Goal: Transaction & Acquisition: Purchase product/service

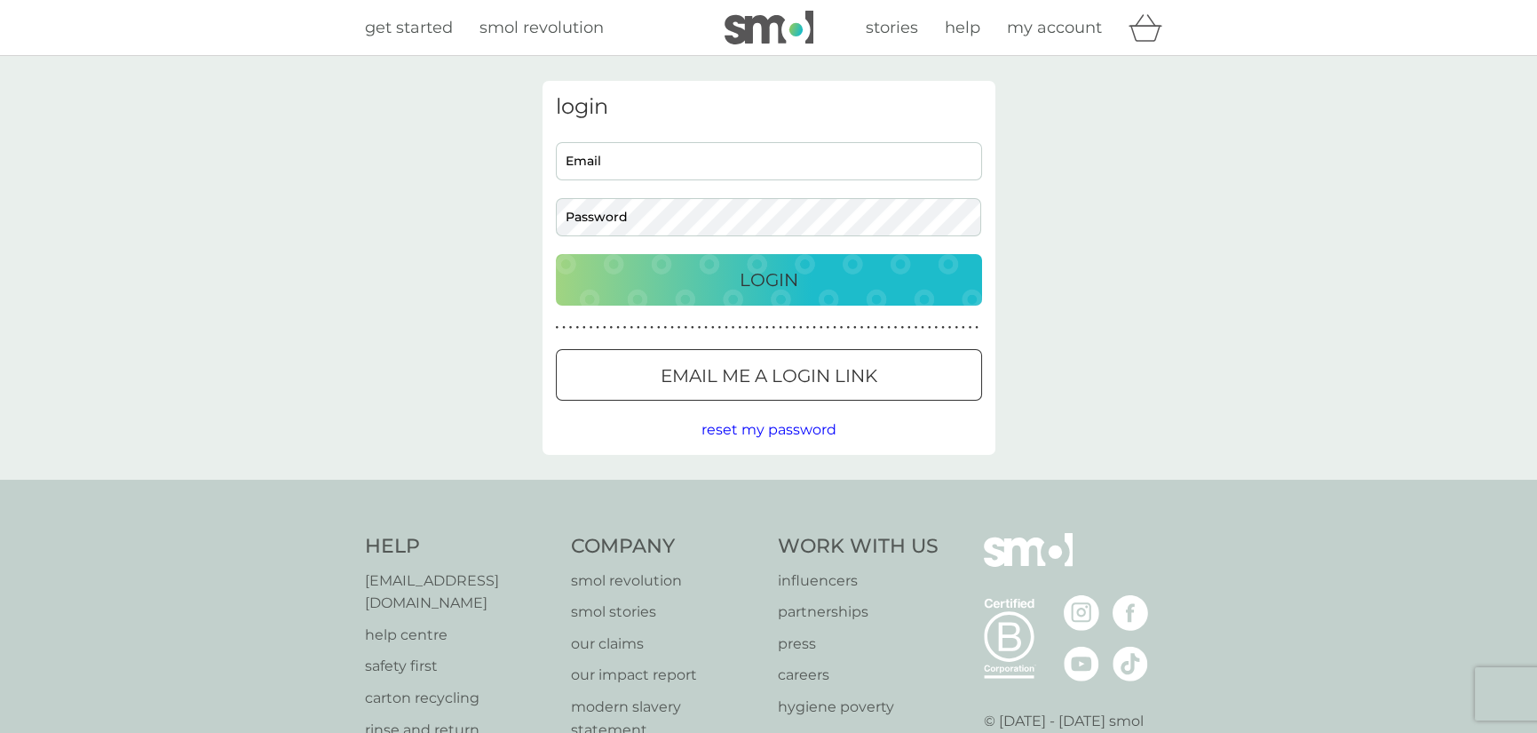
type input "hannahdiack269@gmail.com"
click at [718, 276] on div "Login" at bounding box center [769, 280] width 391 height 28
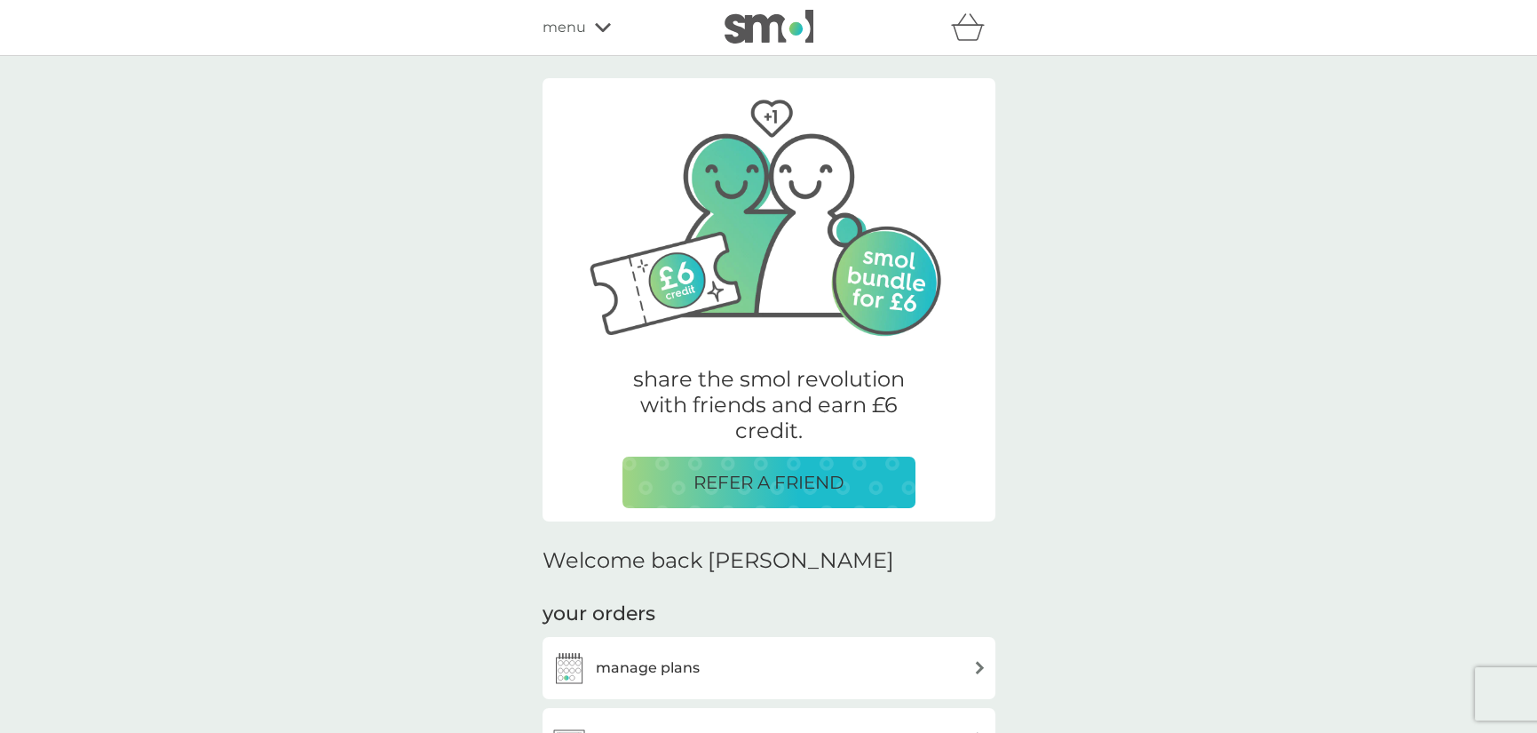
scroll to position [178, 0]
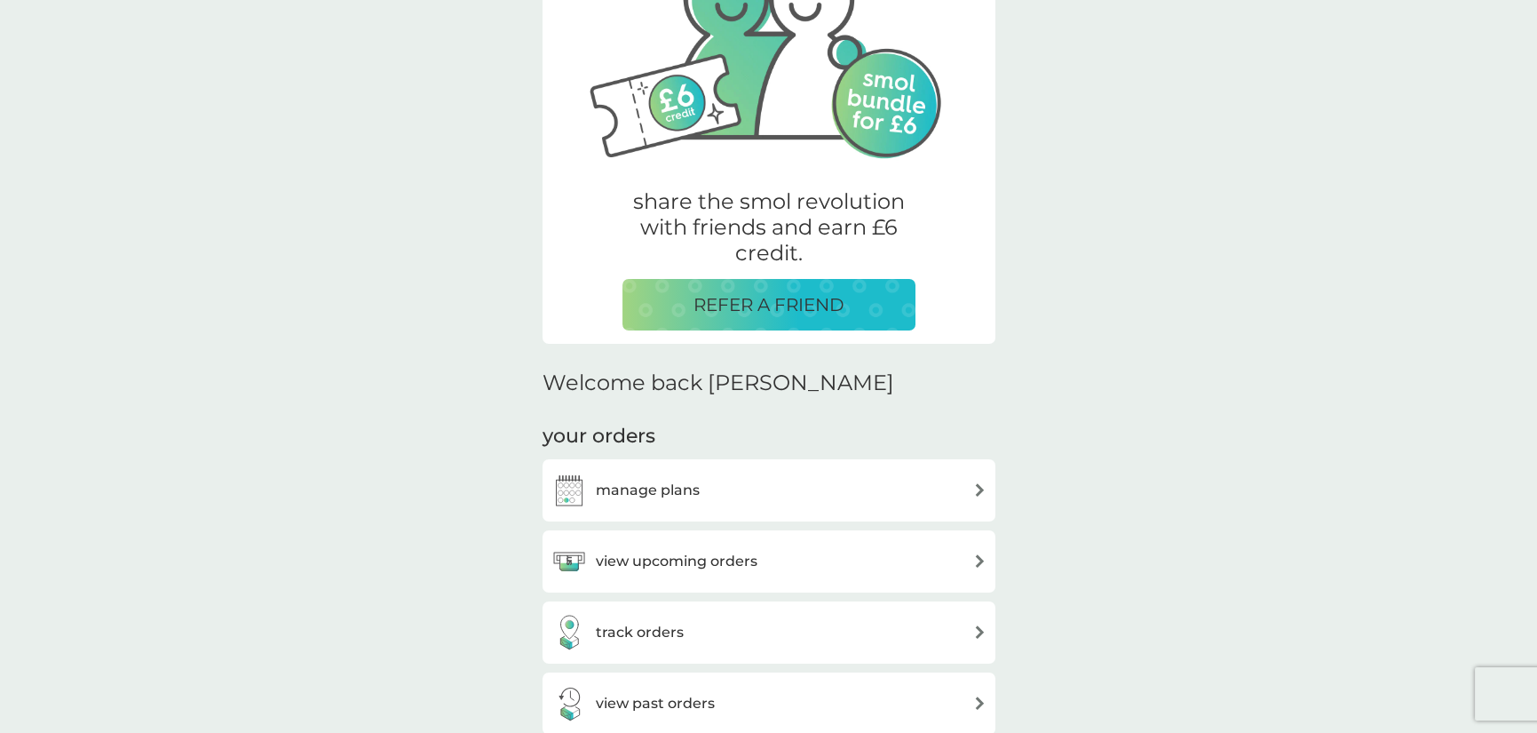
click at [781, 494] on div "manage plans" at bounding box center [769, 490] width 435 height 36
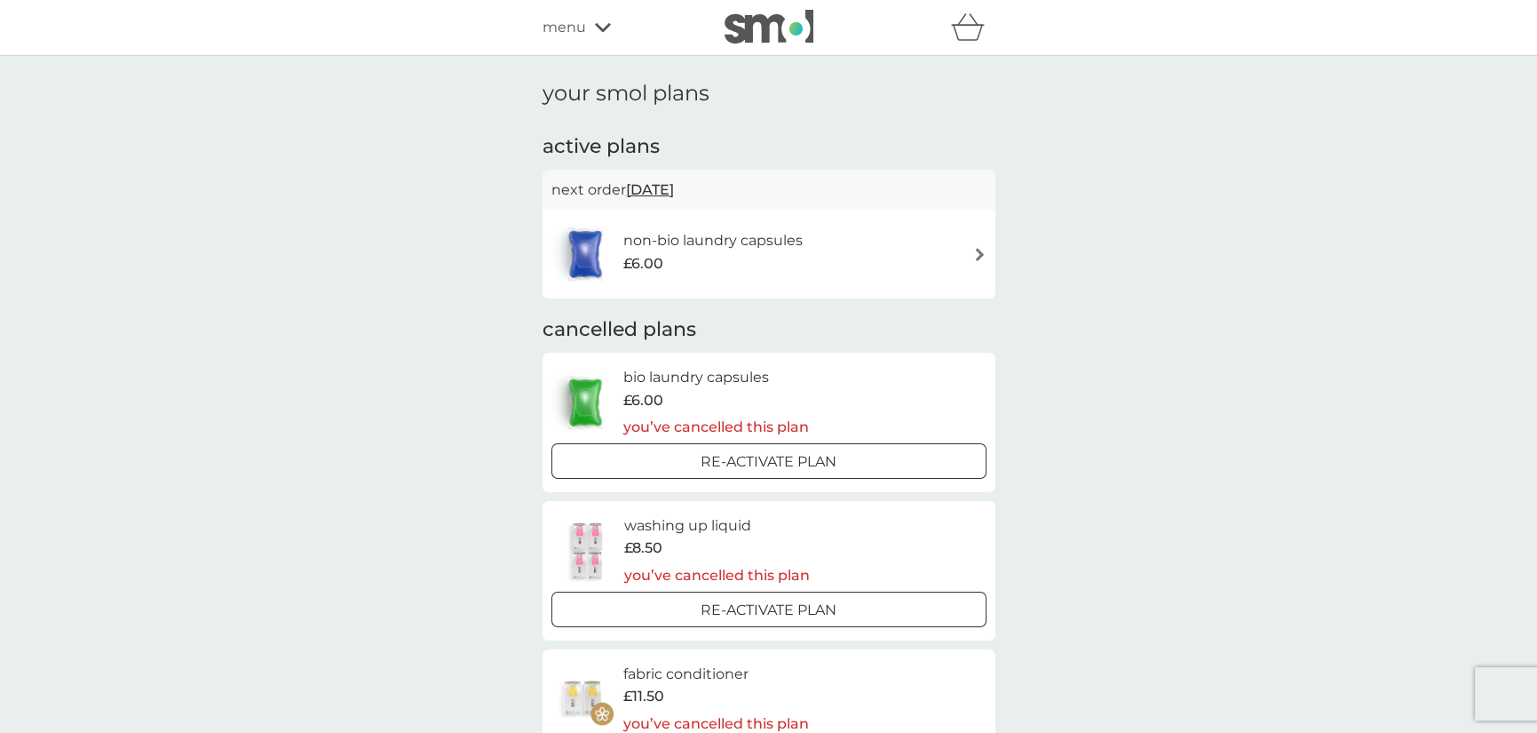
click at [595, 31] on icon at bounding box center [603, 27] width 16 height 11
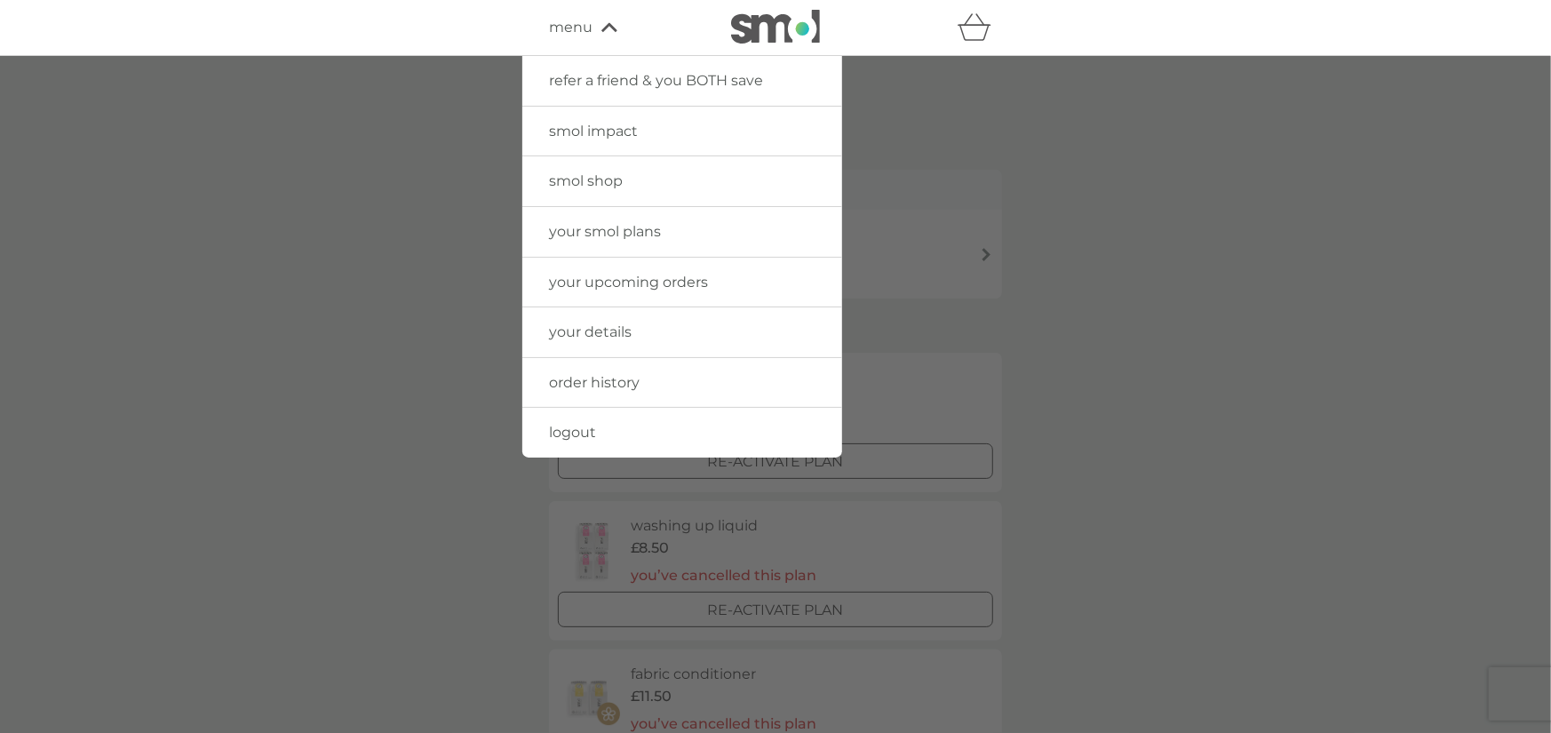
click at [625, 178] on link "smol shop" at bounding box center [682, 181] width 320 height 50
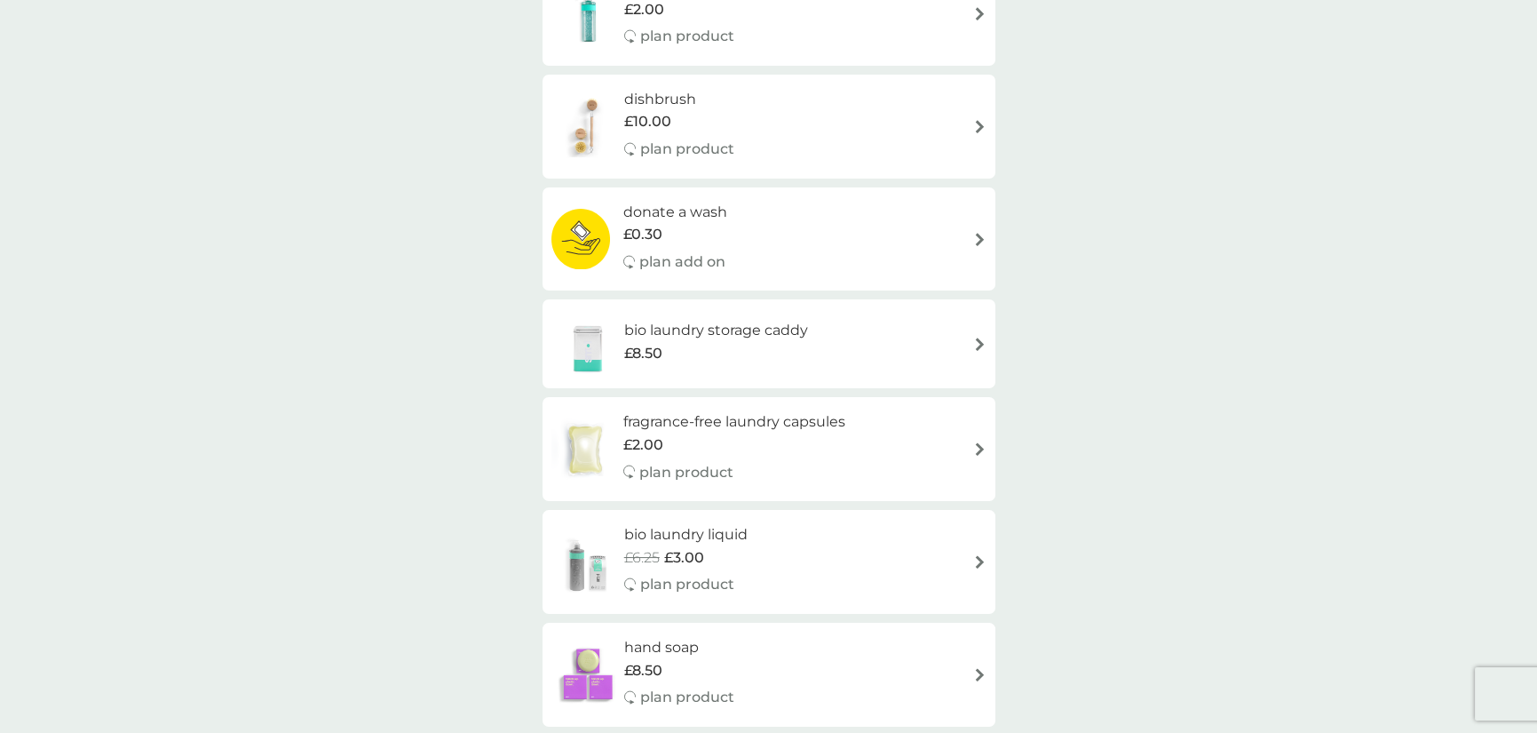
scroll to position [888, 0]
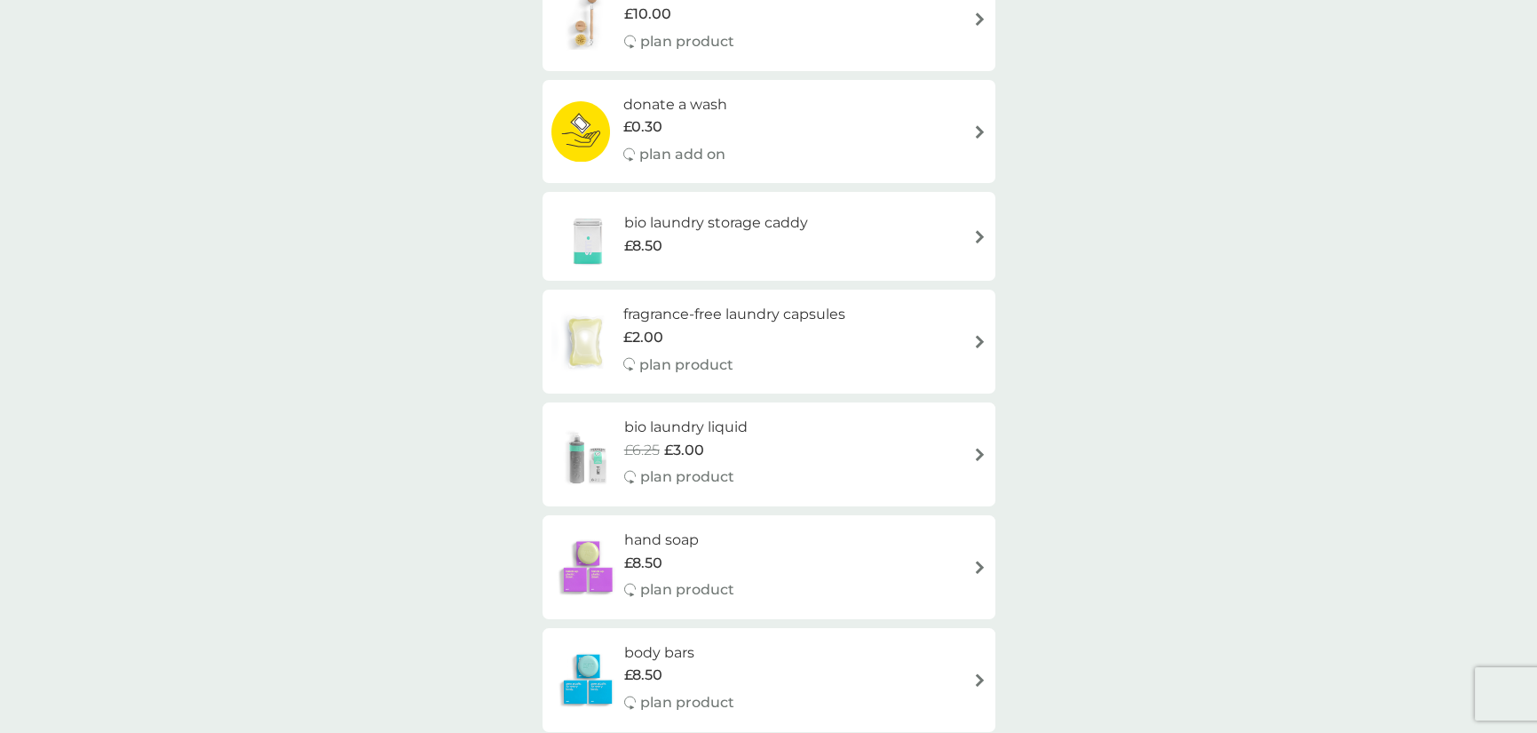
click at [682, 155] on p "plan add on" at bounding box center [682, 154] width 86 height 23
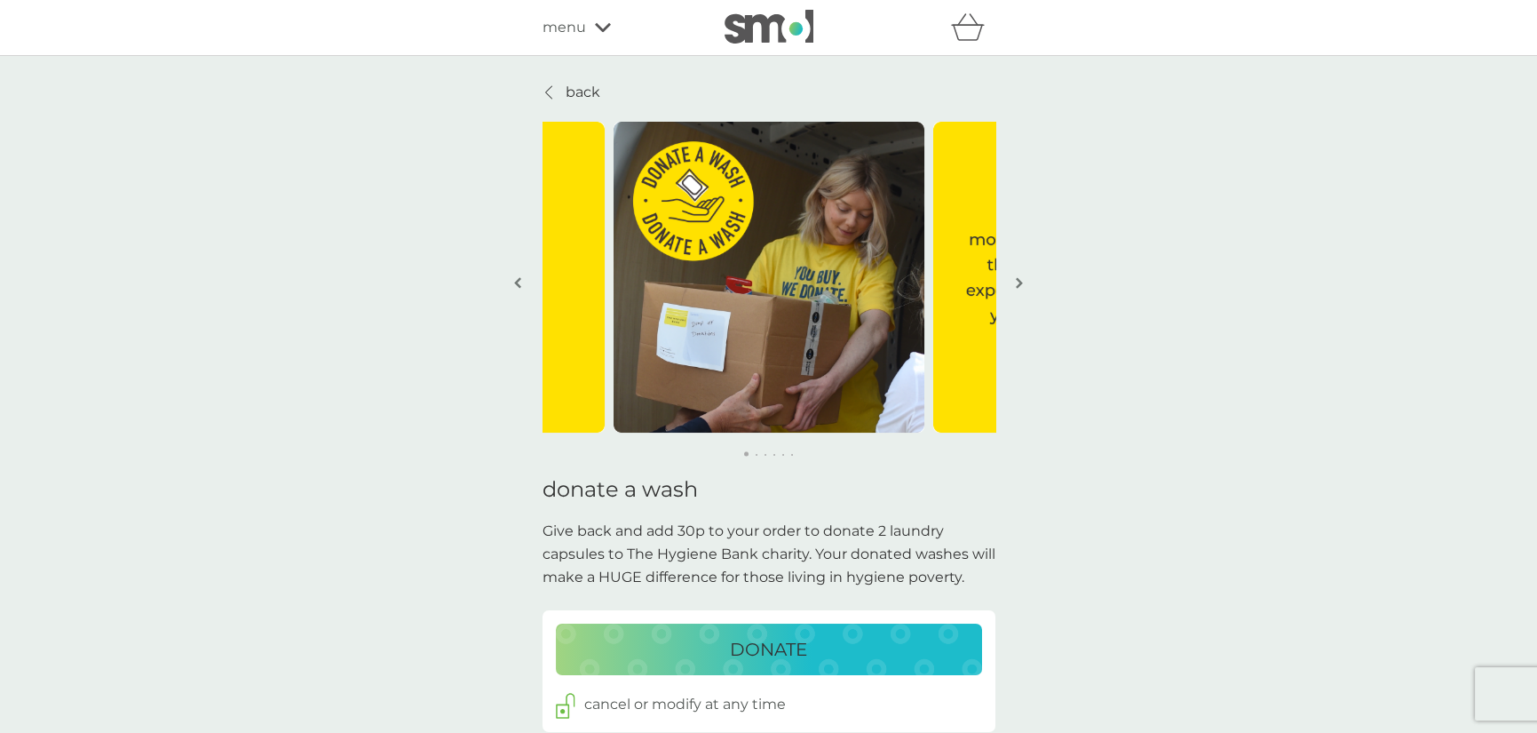
scroll to position [178, 0]
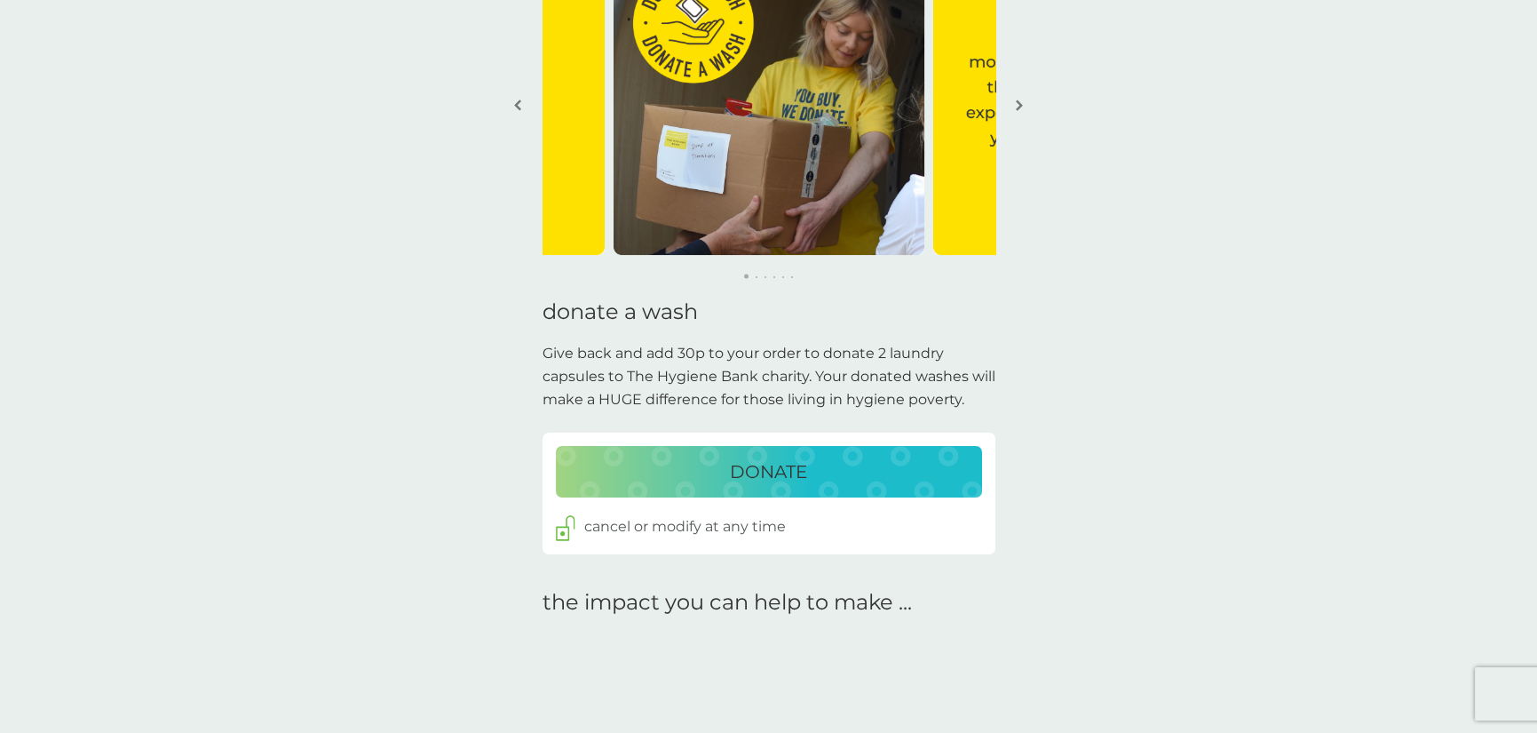
click at [772, 473] on p "DONATE" at bounding box center [768, 471] width 77 height 28
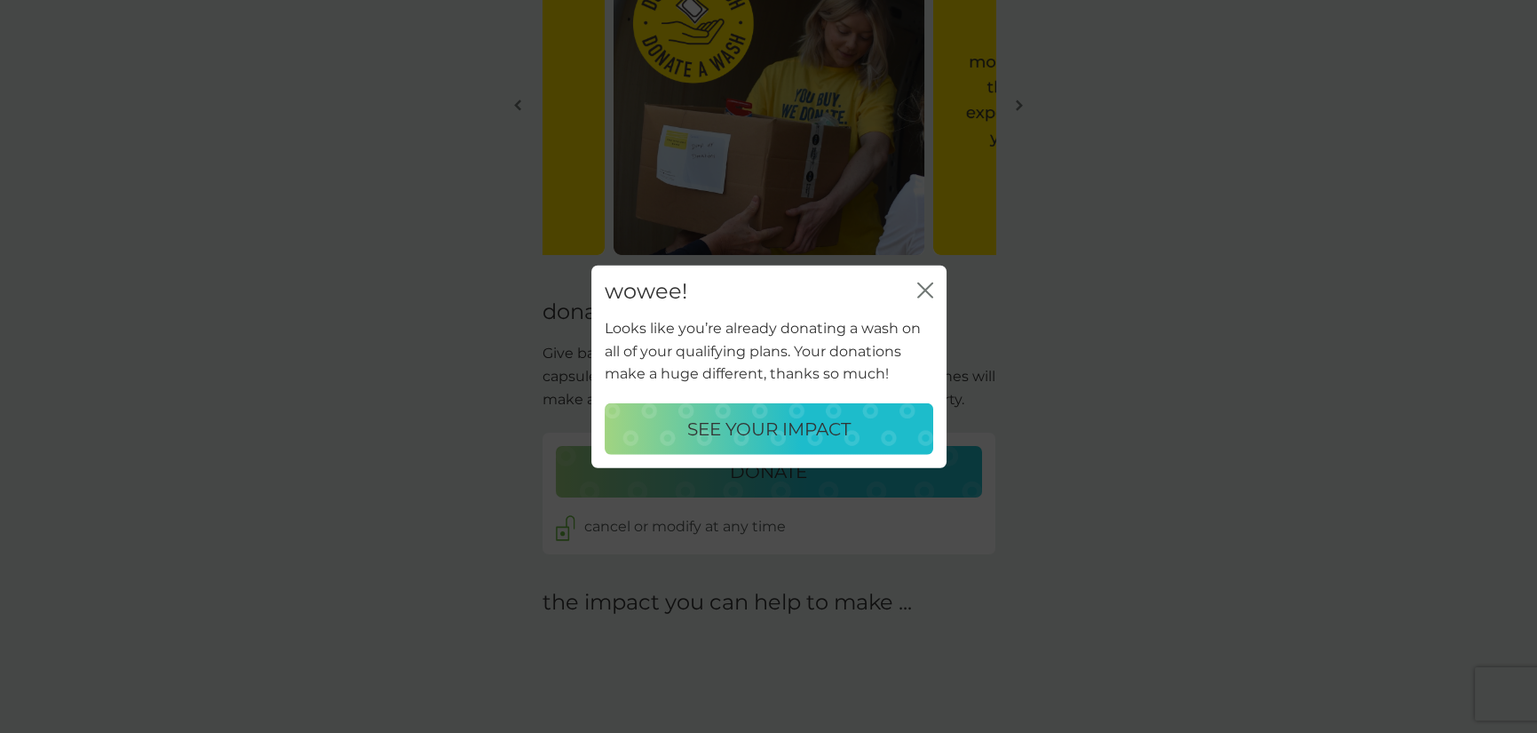
click at [836, 413] on button "SEE YOUR IMPACT" at bounding box center [769, 429] width 329 height 52
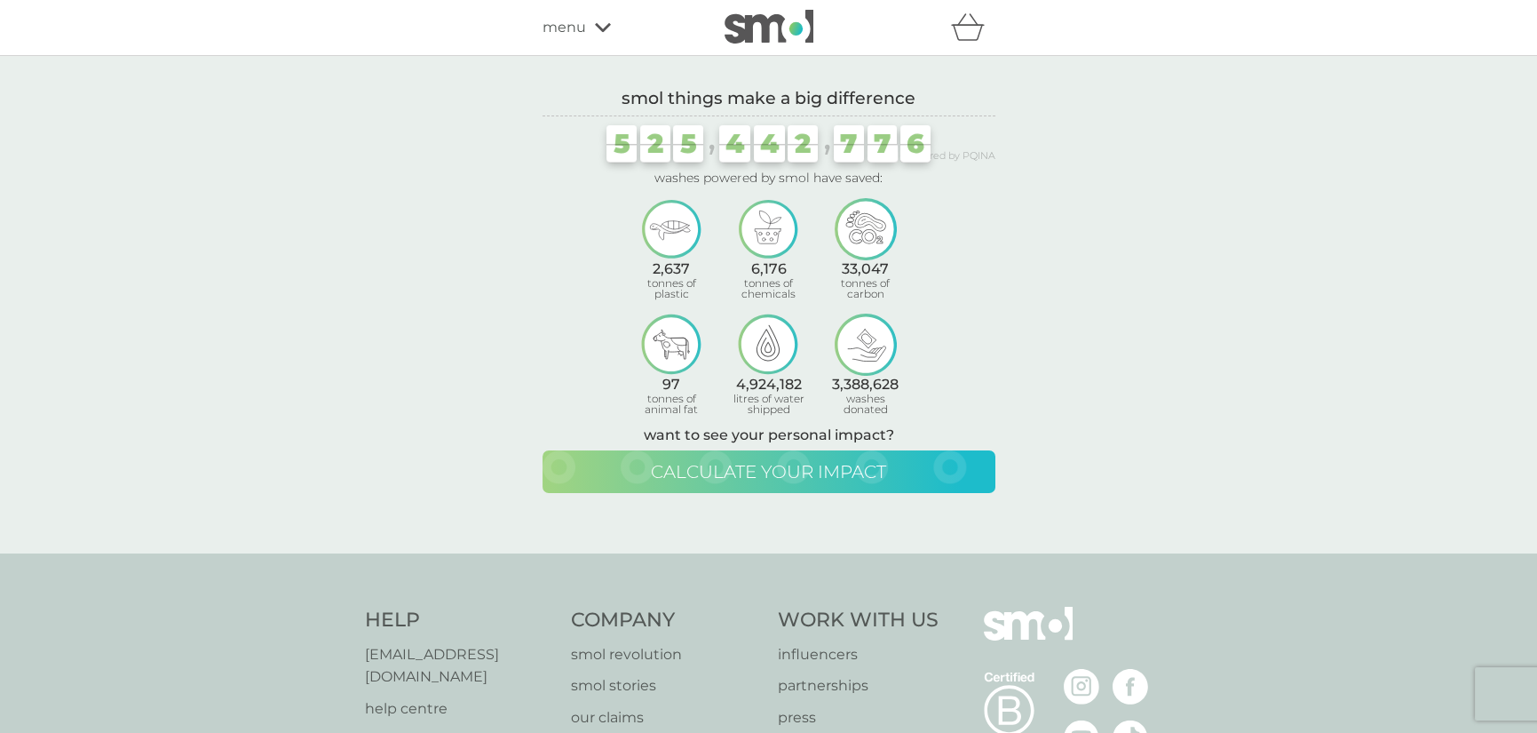
click at [772, 456] on button "calculate your impact" at bounding box center [769, 471] width 453 height 43
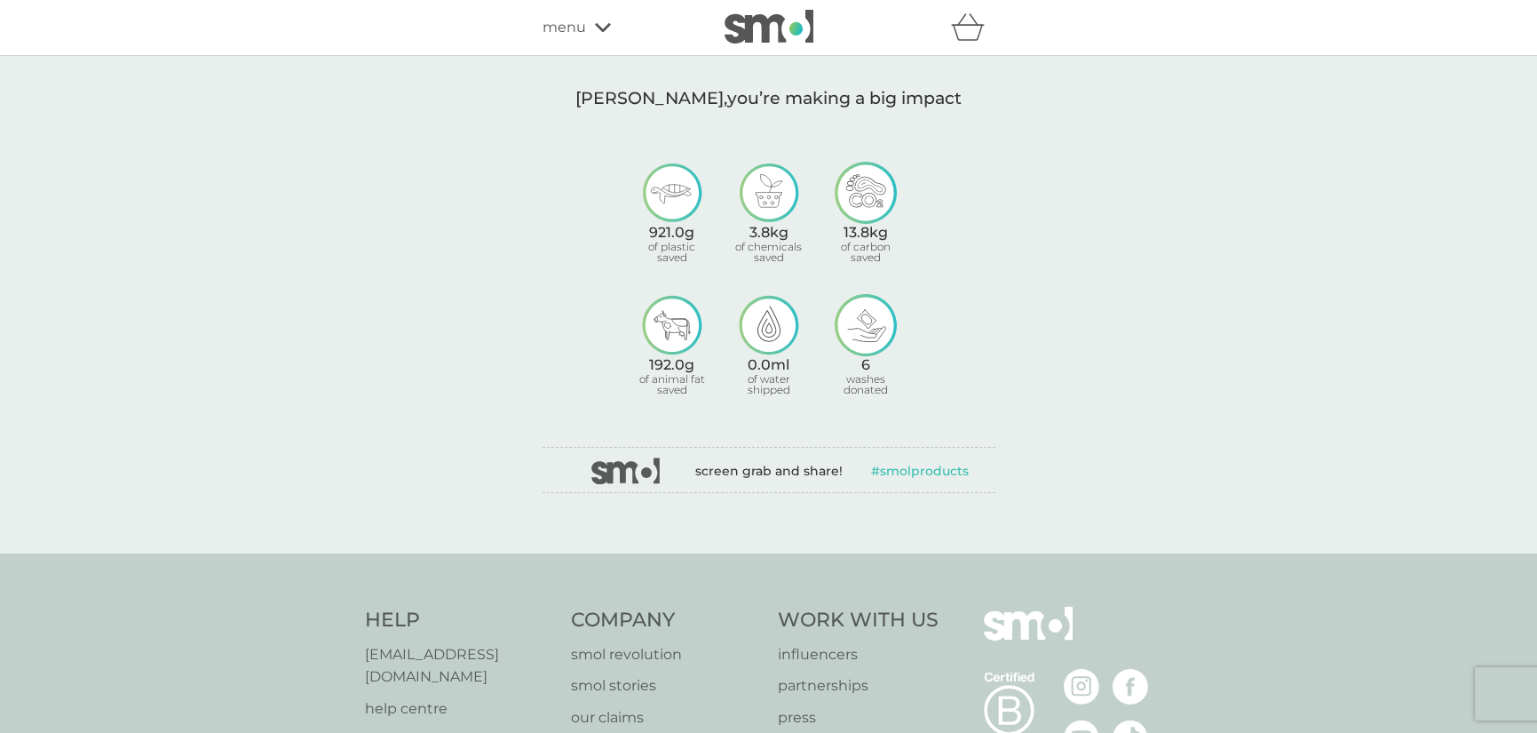
click at [584, 29] on span "menu" at bounding box center [565, 27] width 44 height 23
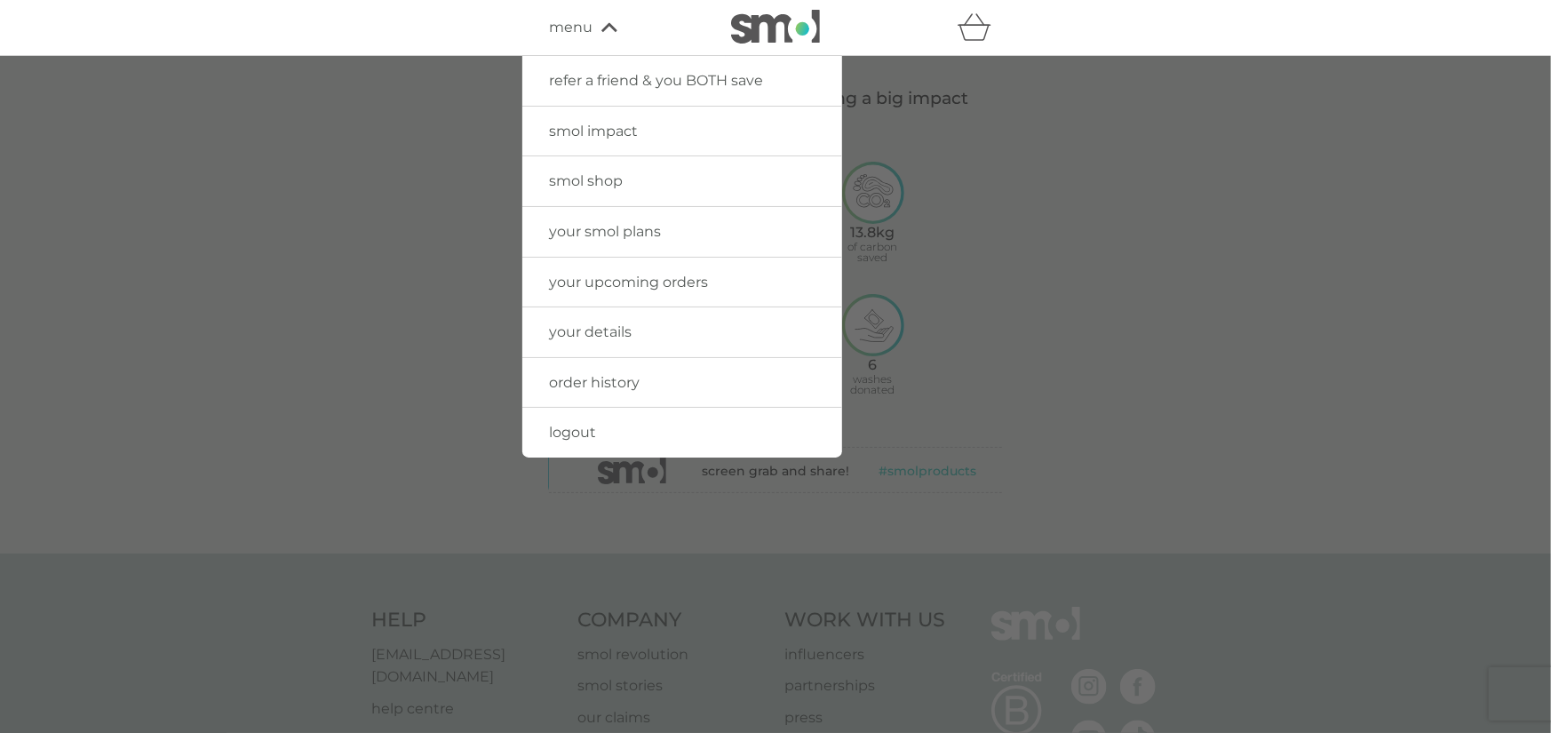
click at [602, 232] on span "your smol plans" at bounding box center [605, 231] width 112 height 17
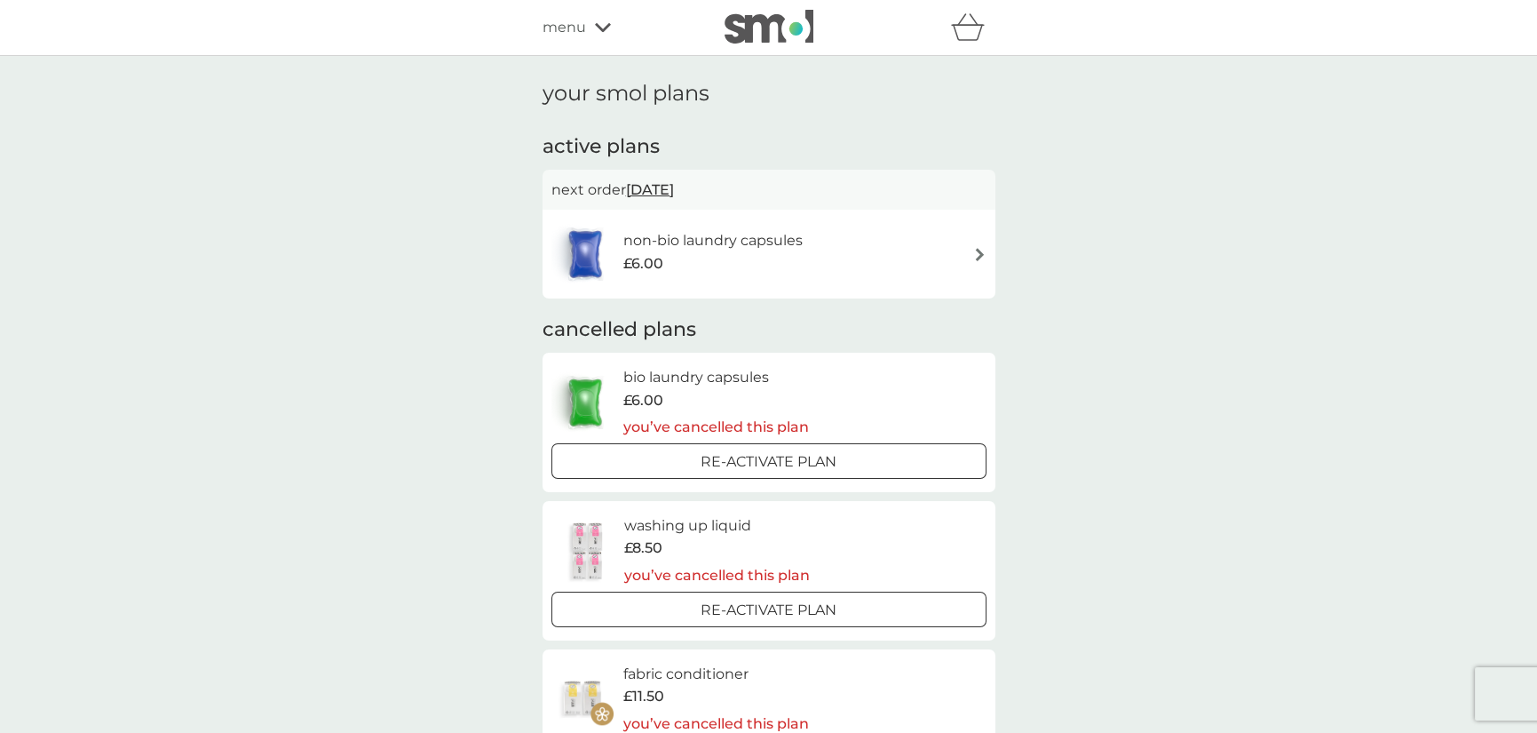
click at [589, 33] on div "menu" at bounding box center [618, 27] width 151 height 23
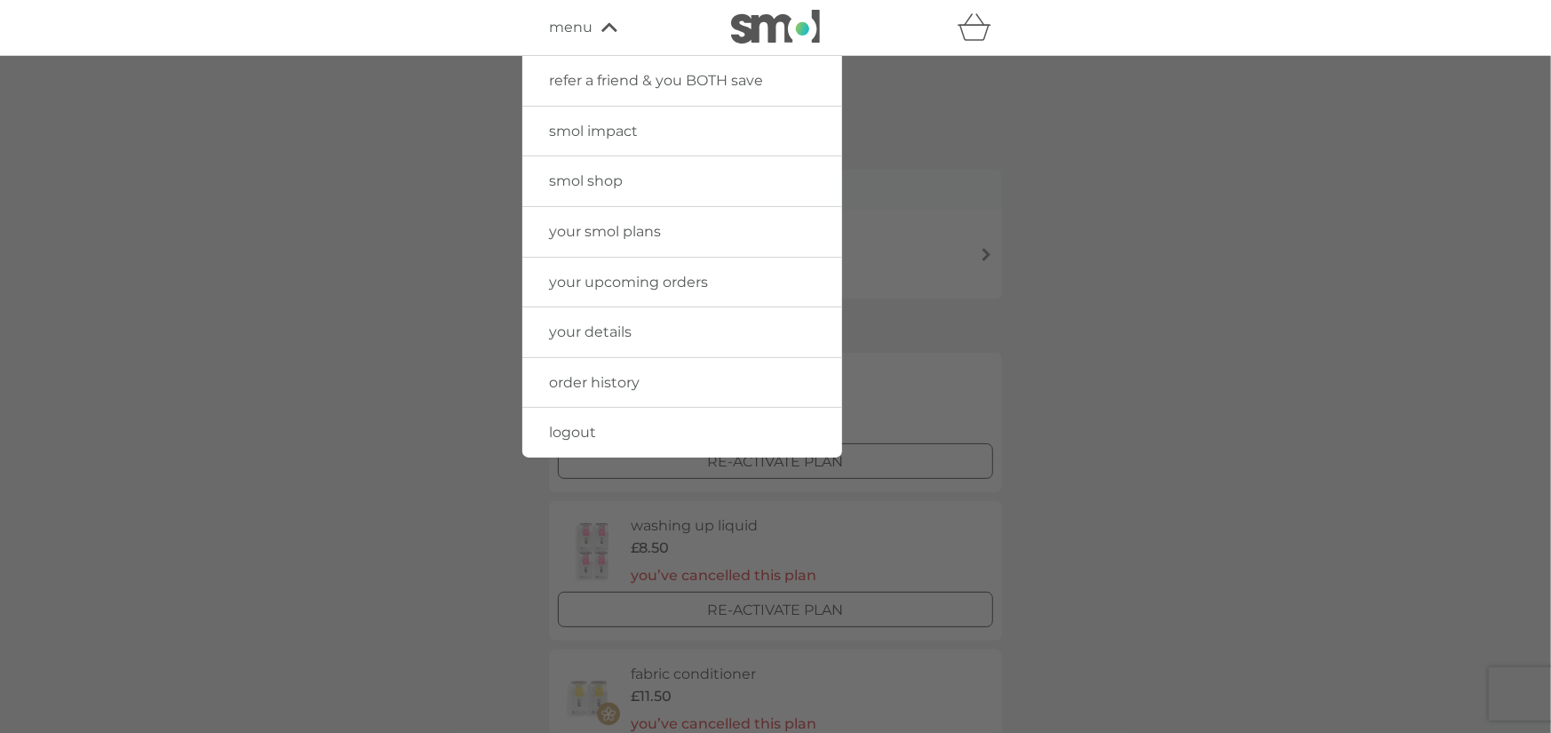
click at [585, 179] on span "smol shop" at bounding box center [586, 180] width 74 height 17
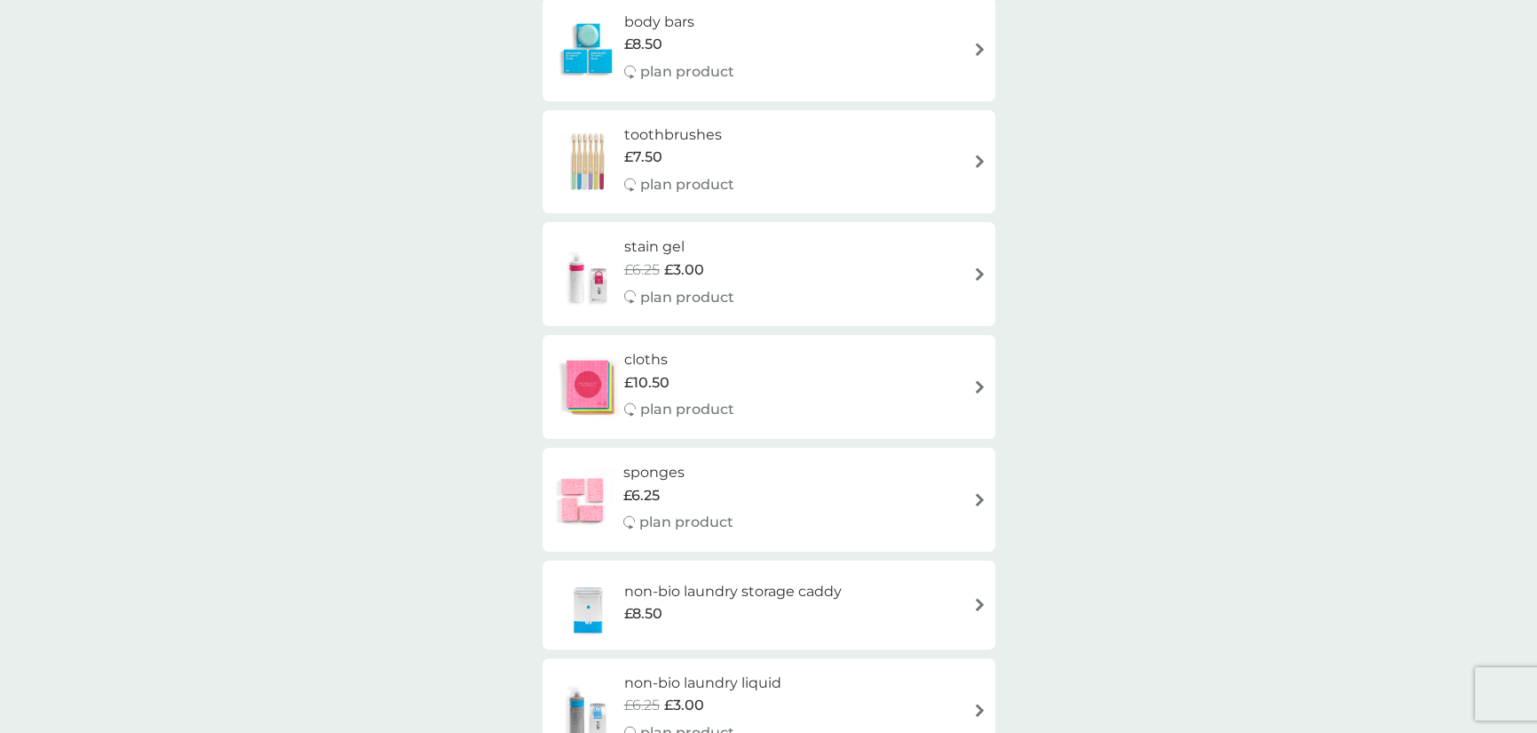
scroll to position [1510, 0]
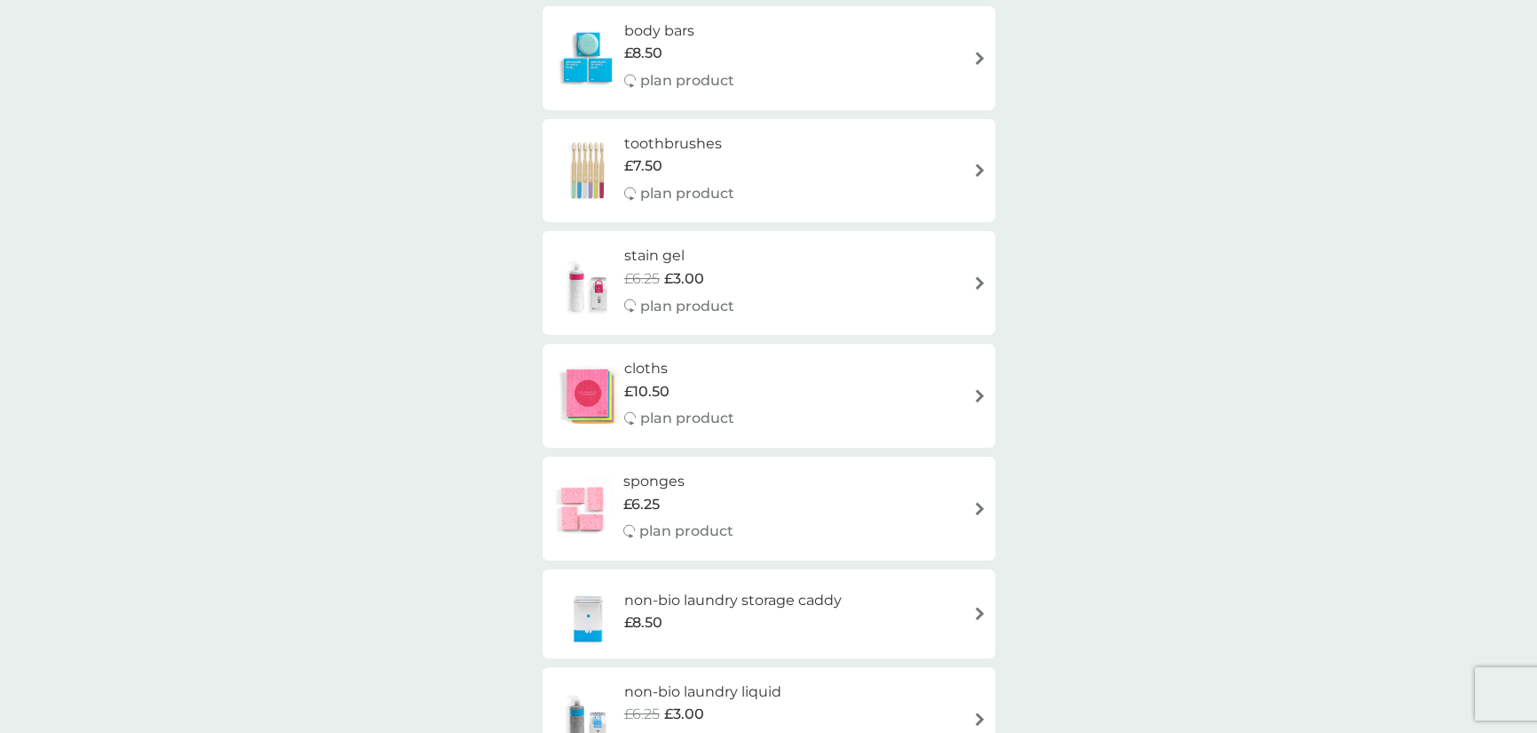
click at [844, 282] on div "stain gel £6.25 £3.00 plan product" at bounding box center [769, 282] width 435 height 77
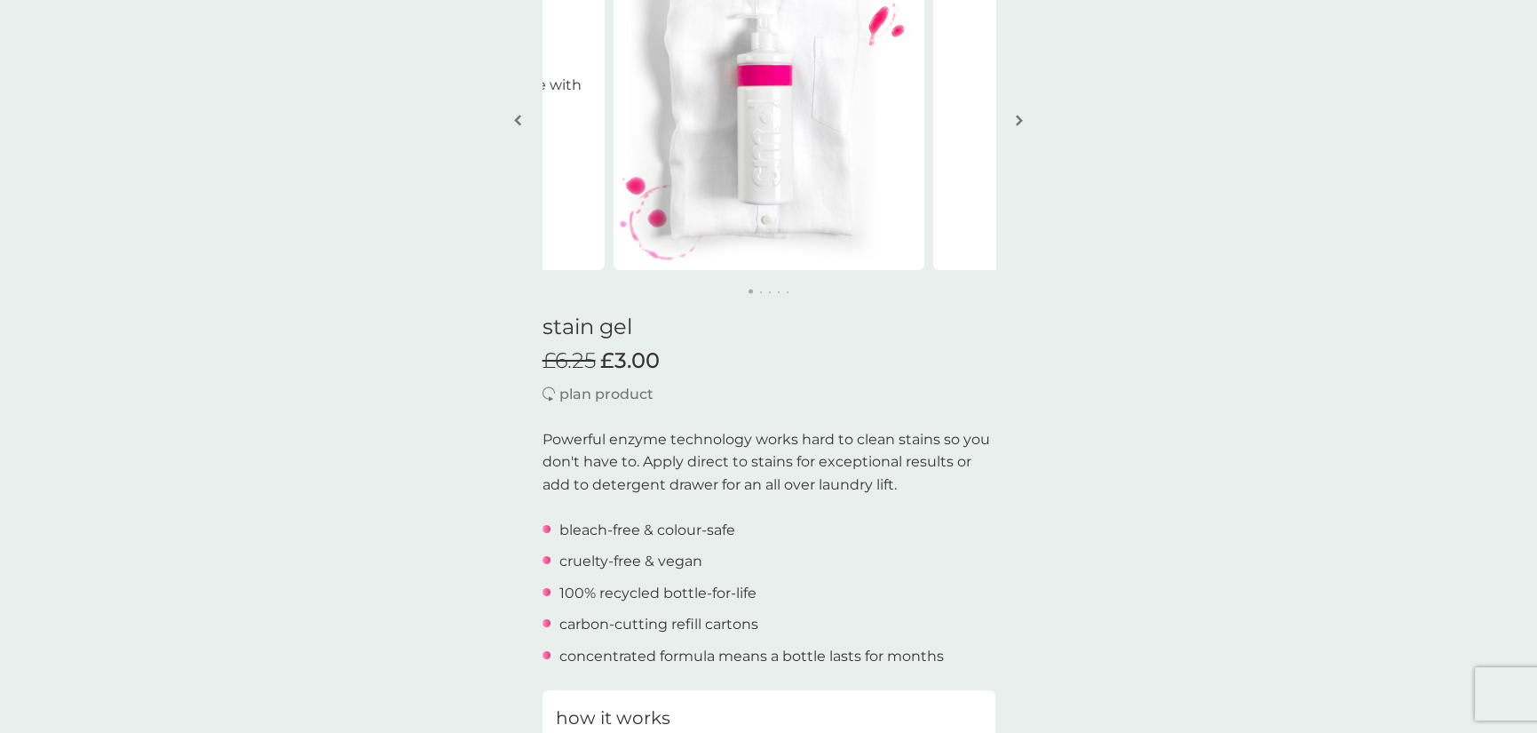
scroll to position [178, 0]
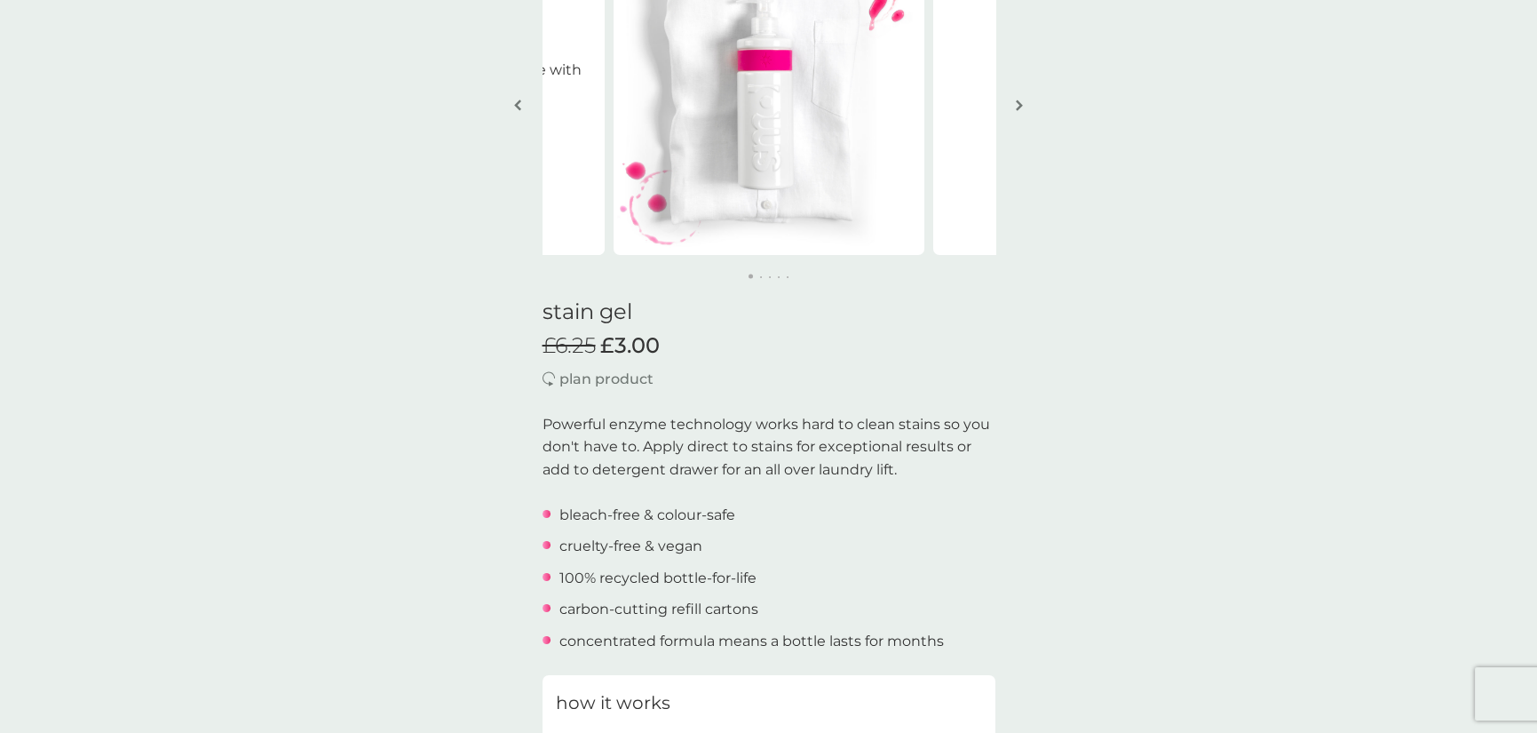
click at [591, 379] on p "plan product" at bounding box center [607, 379] width 94 height 23
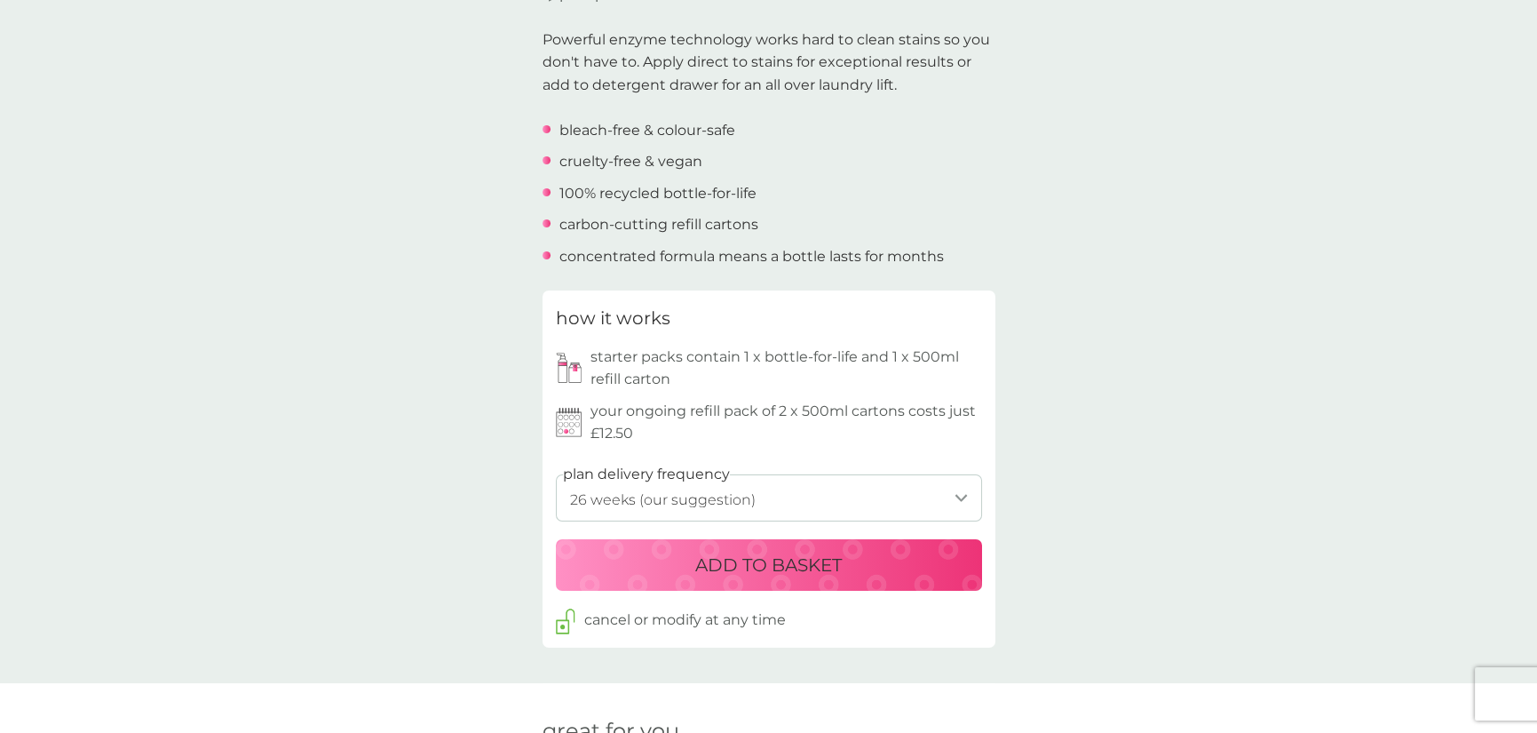
scroll to position [622, 0]
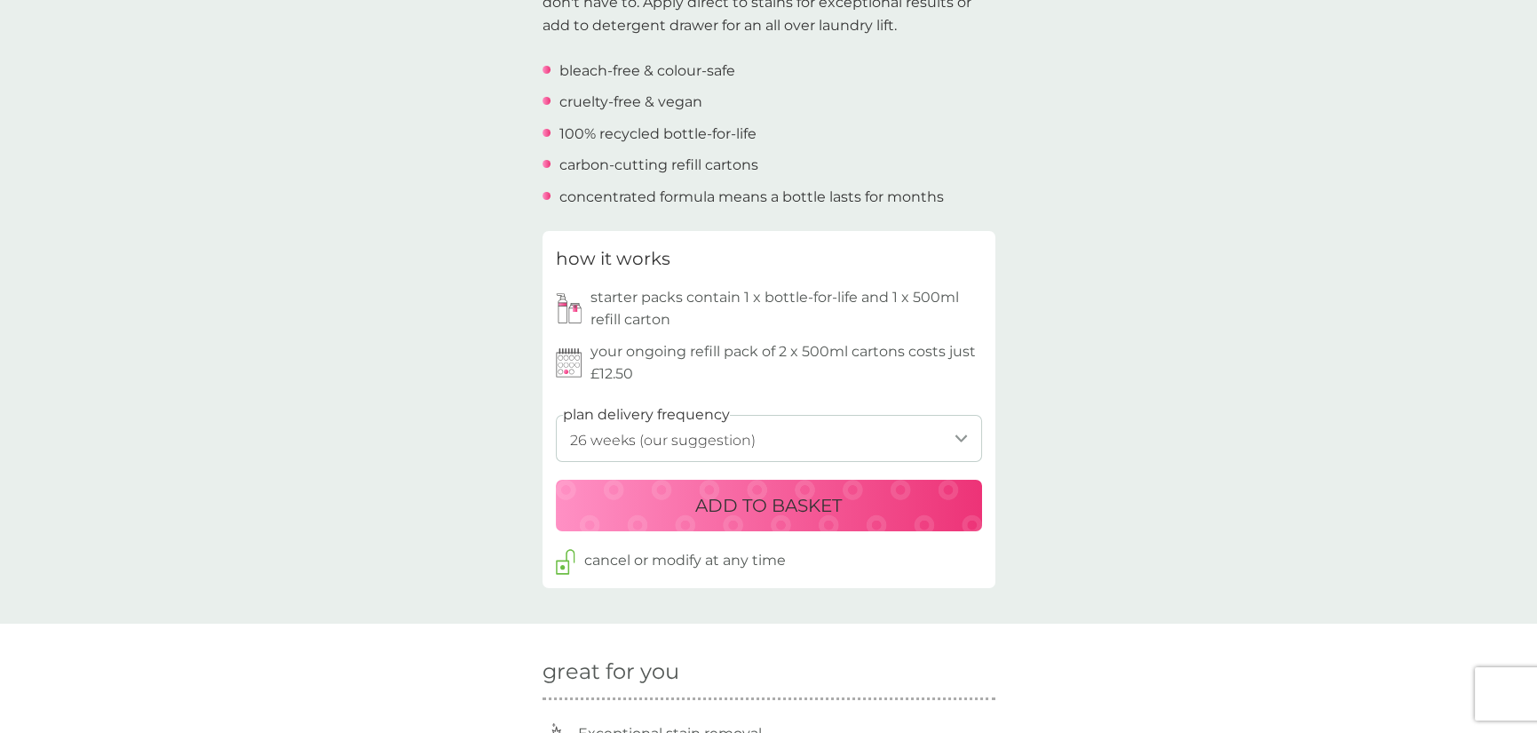
click at [802, 420] on select "1 week 2 weeks 3 weeks 4 weeks 5 weeks 6 weeks 7 weeks 8 weeks 9 weeks 10 weeks…" at bounding box center [769, 438] width 426 height 47
click at [1213, 265] on div "back Excellent! Excellent service - always on time with deliveries. Thank you. …" at bounding box center [768, 538] width 1537 height 2159
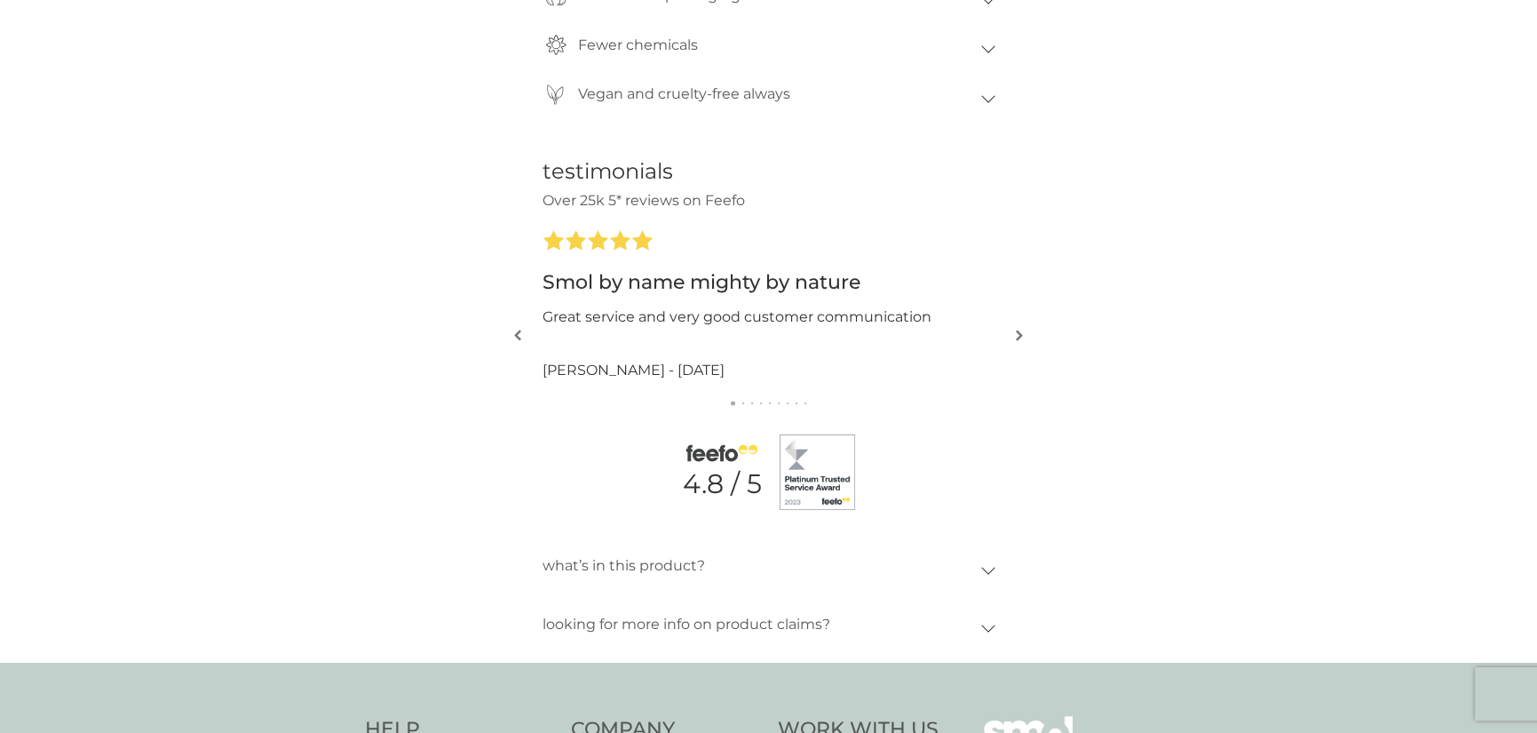
scroll to position [1599, 0]
click at [995, 560] on div "what’s in this product? 15-30% Anionic-Surfactants, <5% Non-Ionic Surfactants. …" at bounding box center [768, 573] width 1537 height 59
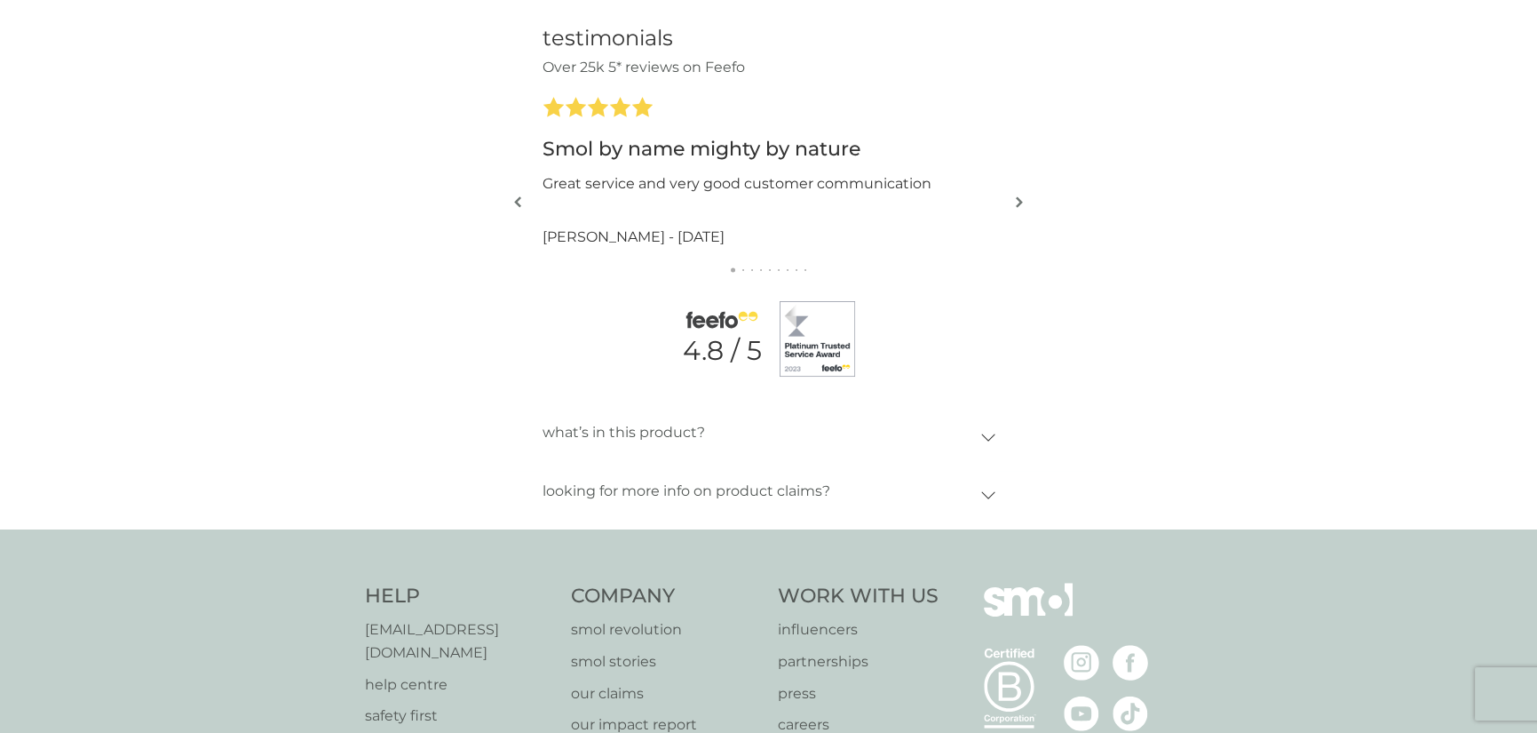
scroll to position [1776, 0]
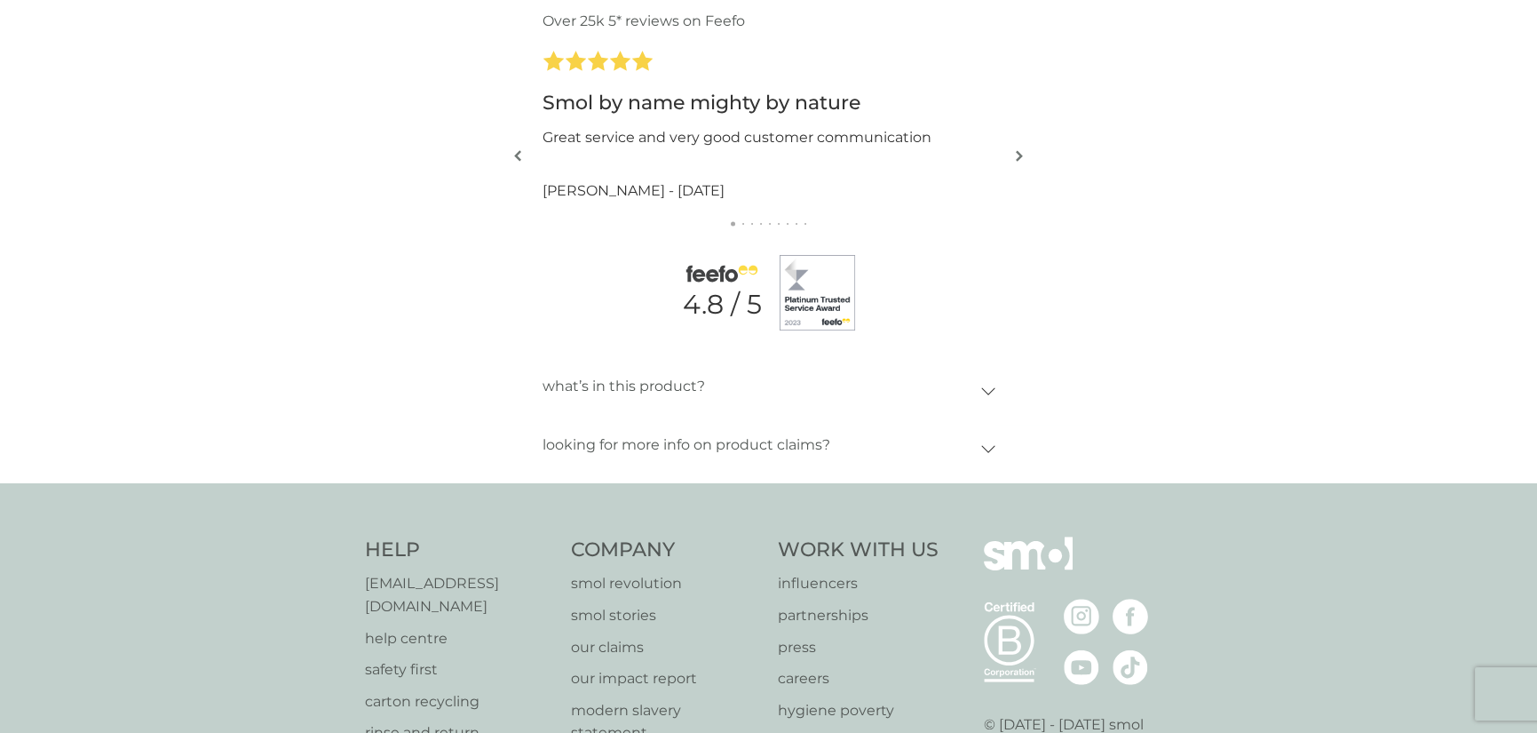
click at [996, 390] on div "what’s in this product? 15-30% Anionic-Surfactants, <5% Non-Ionic Surfactants. …" at bounding box center [768, 395] width 1537 height 59
click at [988, 390] on icon at bounding box center [988, 391] width 14 height 8
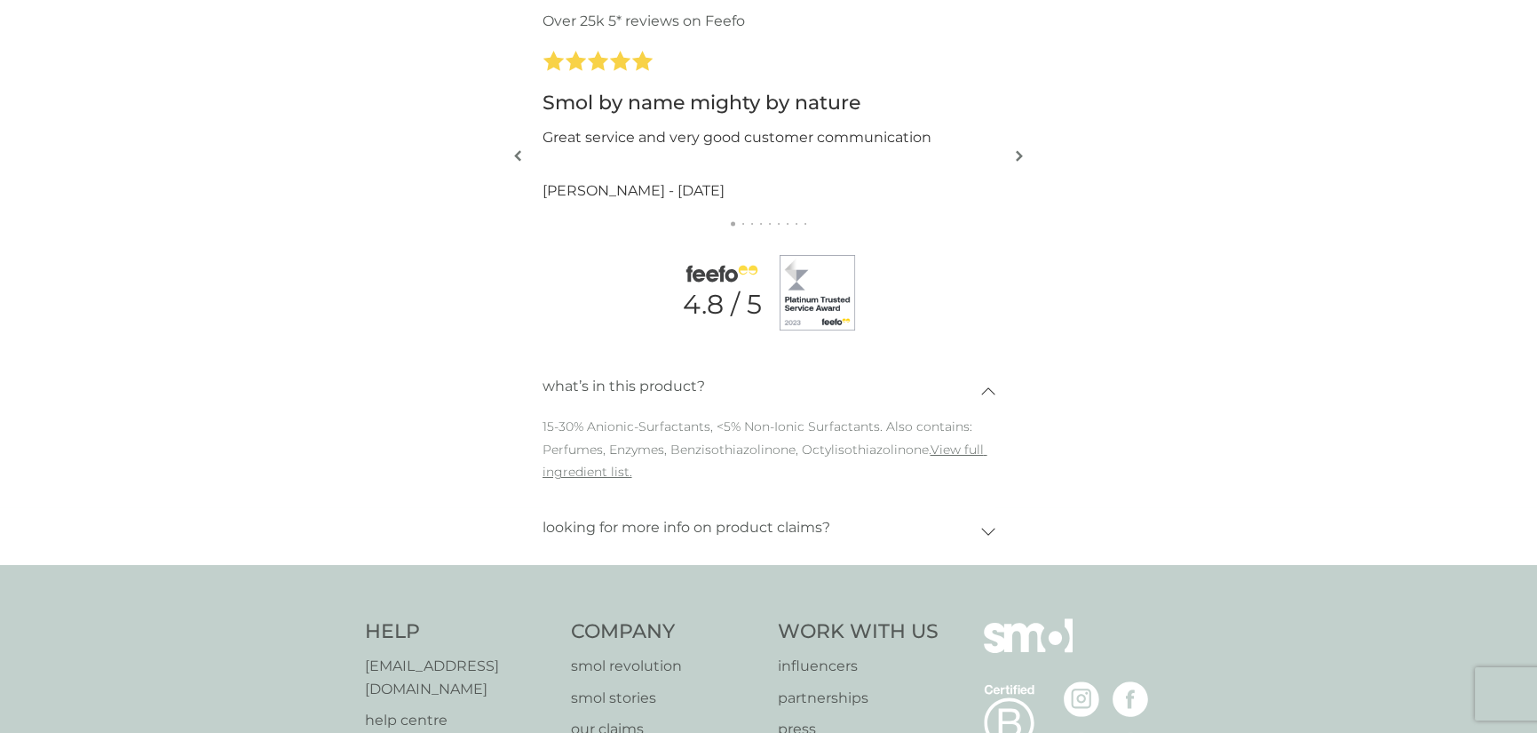
click at [986, 532] on icon at bounding box center [988, 531] width 12 height 6
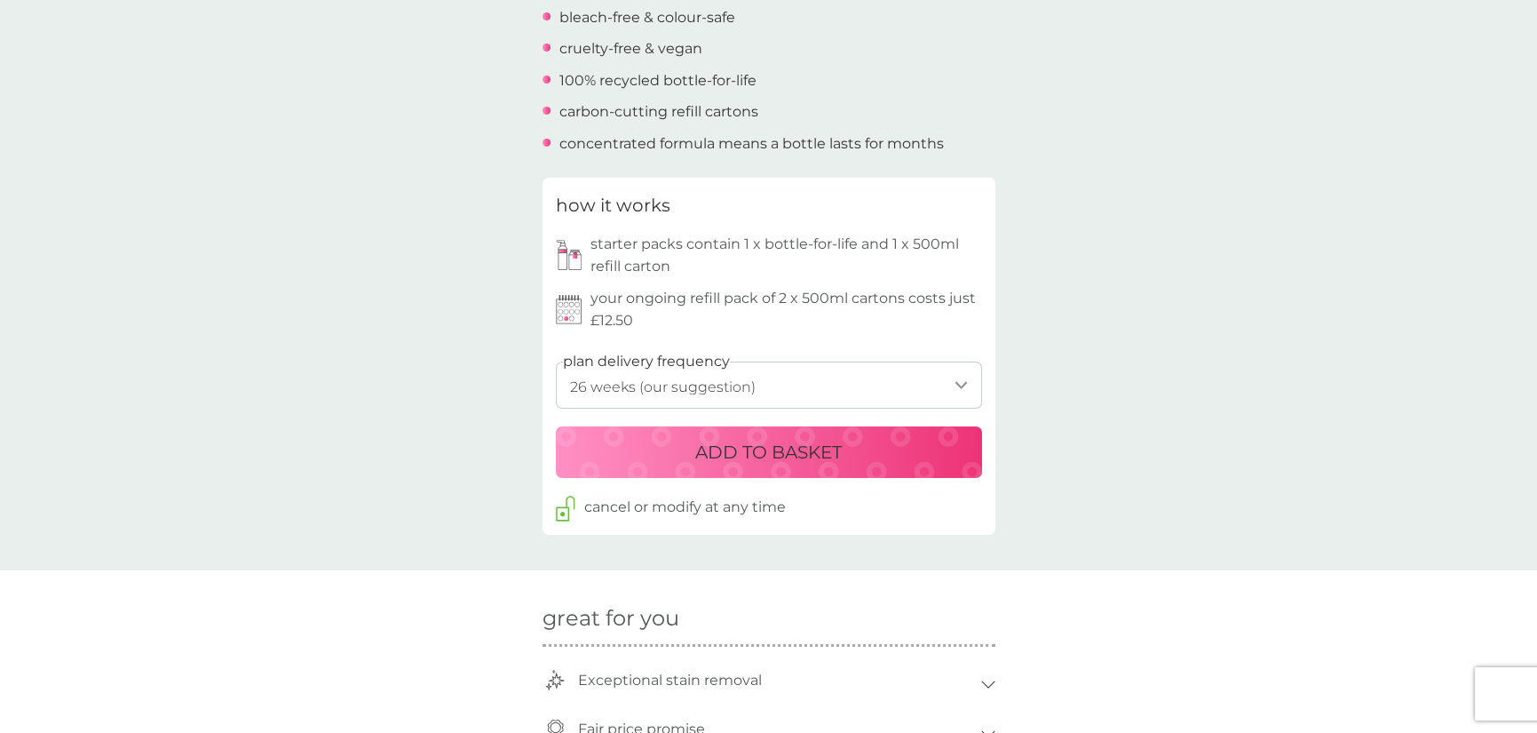
scroll to position [622, 0]
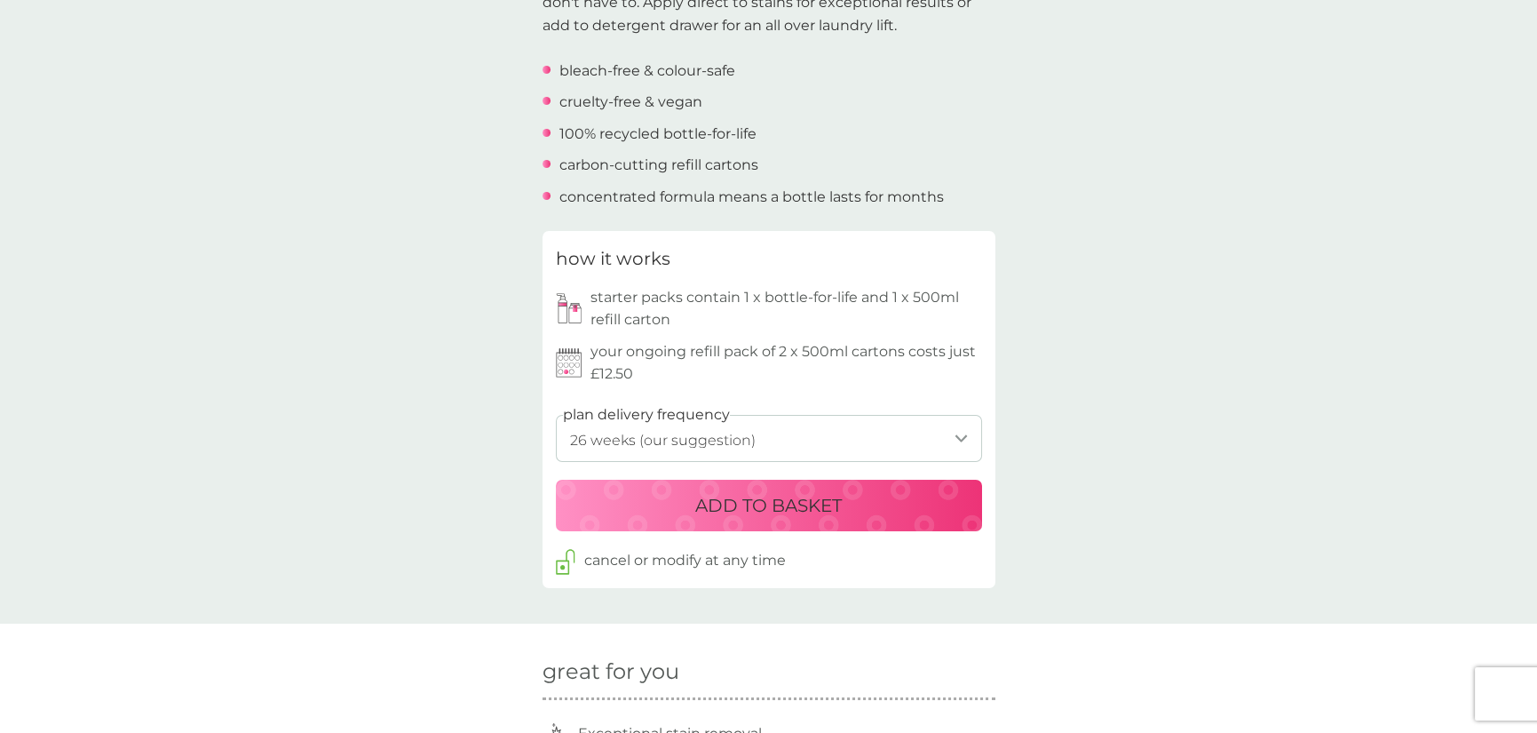
click at [716, 422] on label "plan delivery frequency" at bounding box center [646, 414] width 167 height 23
click at [968, 431] on select "1 week 2 weeks 3 weeks 4 weeks 5 weeks 6 weeks 7 weeks 8 weeks 9 weeks 10 weeks…" at bounding box center [769, 438] width 426 height 47
click at [959, 428] on select "1 week 2 weeks 3 weeks 4 weeks 5 weeks 6 weeks 7 weeks 8 weeks 9 weeks 10 weeks…" at bounding box center [769, 438] width 426 height 47
select select "189"
click at [556, 415] on select "1 week 2 weeks 3 weeks 4 weeks 5 weeks 6 weeks 7 weeks 8 weeks 9 weeks 10 weeks…" at bounding box center [769, 438] width 426 height 47
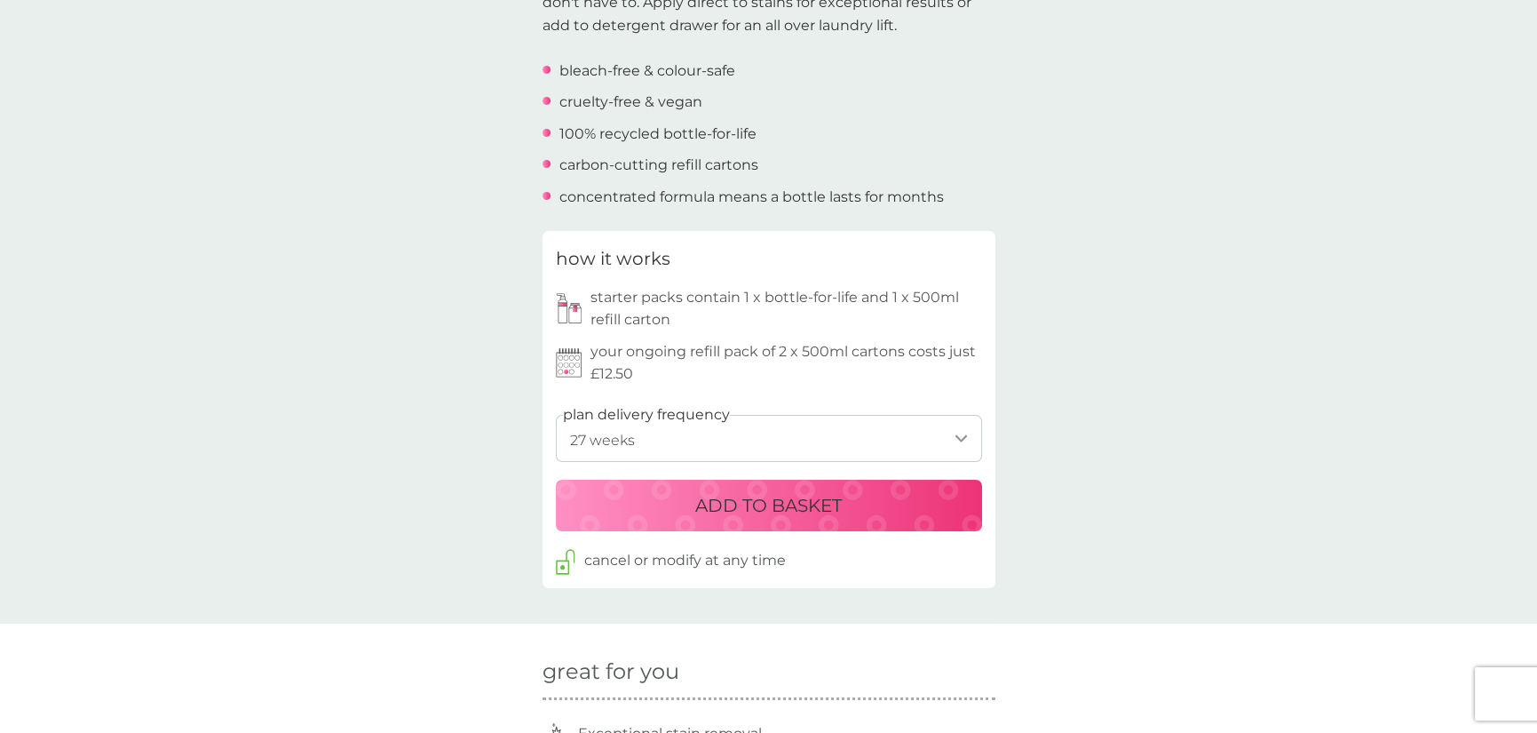
click at [706, 494] on p "ADD TO BASKET" at bounding box center [768, 505] width 147 height 28
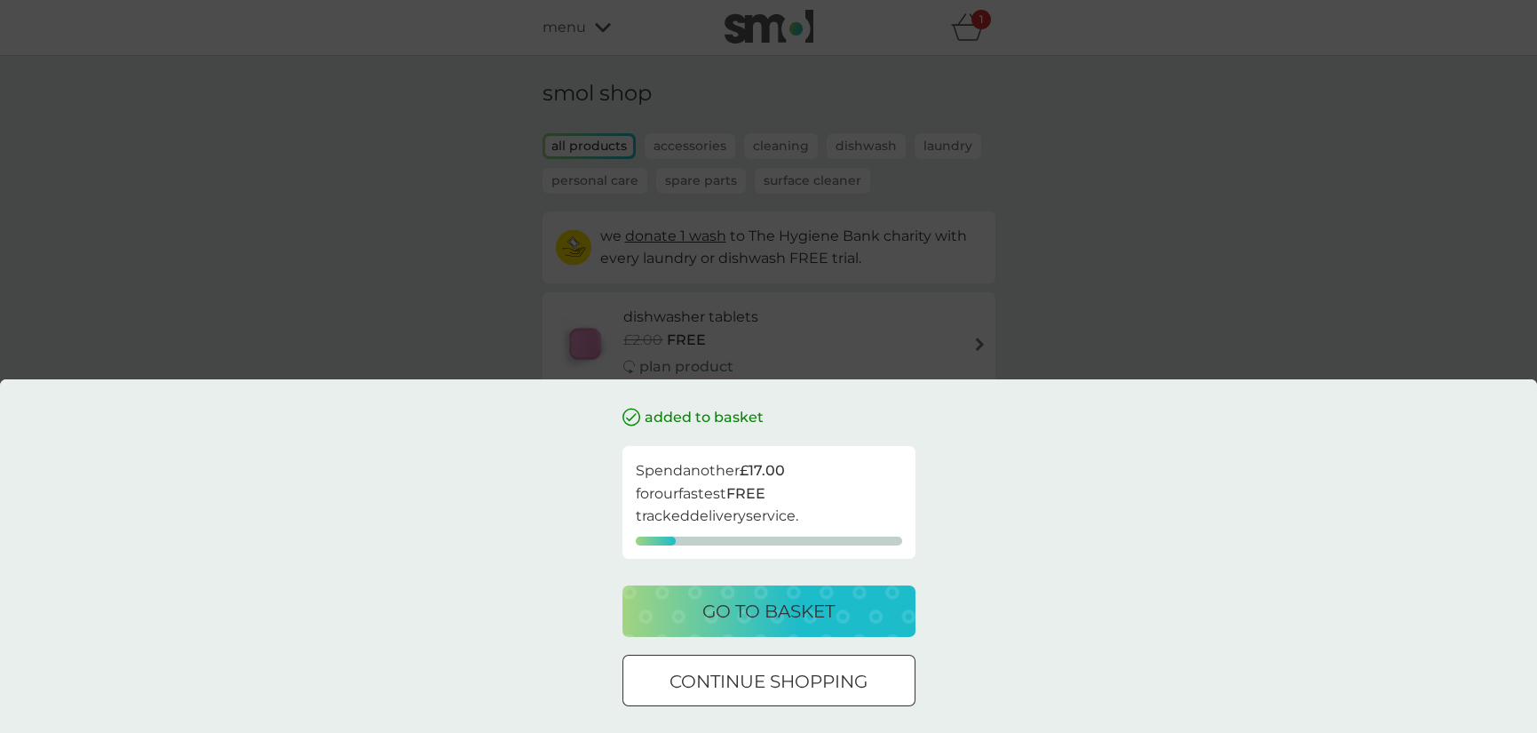
click at [828, 611] on p "go to basket" at bounding box center [768, 611] width 132 height 28
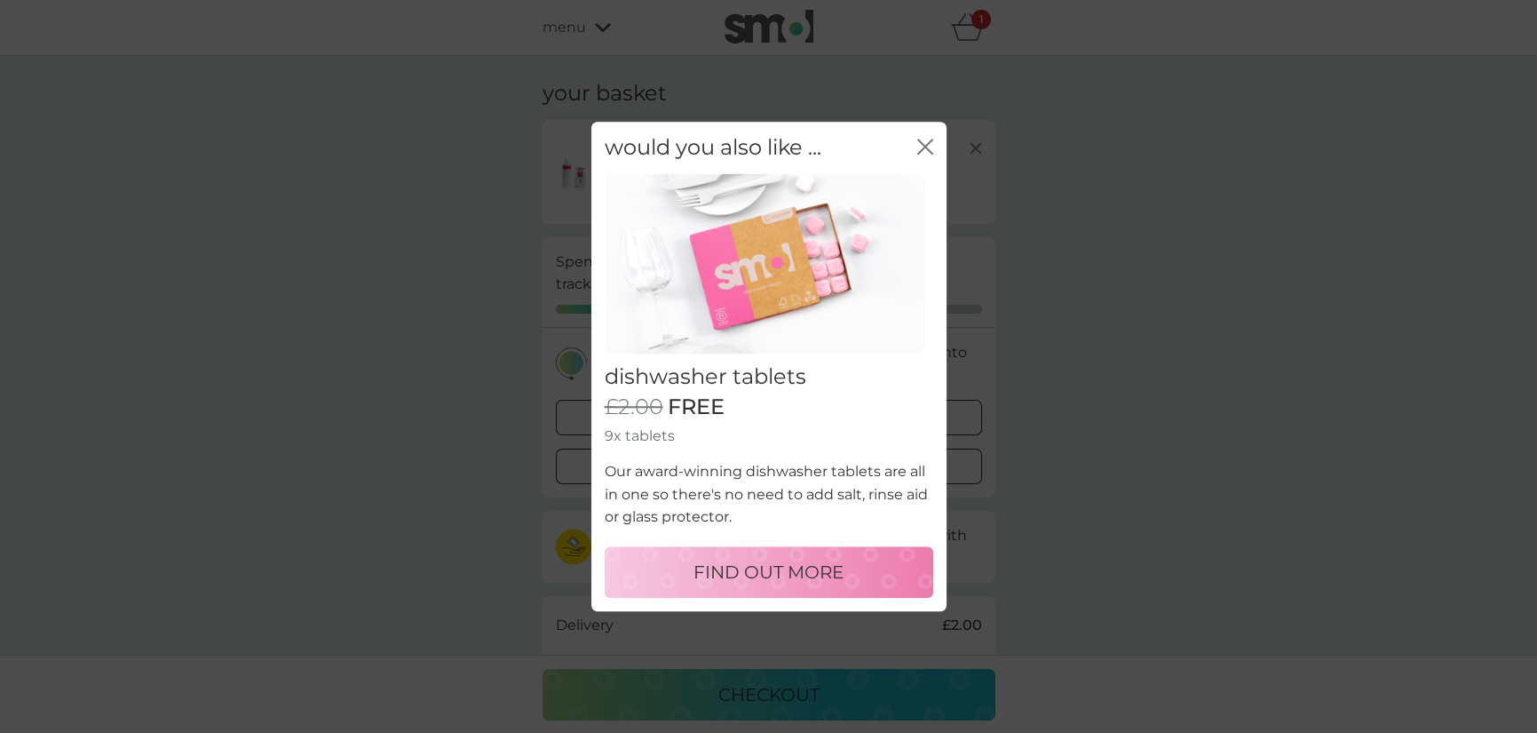
click at [925, 140] on icon "close" at bounding box center [925, 147] width 16 height 16
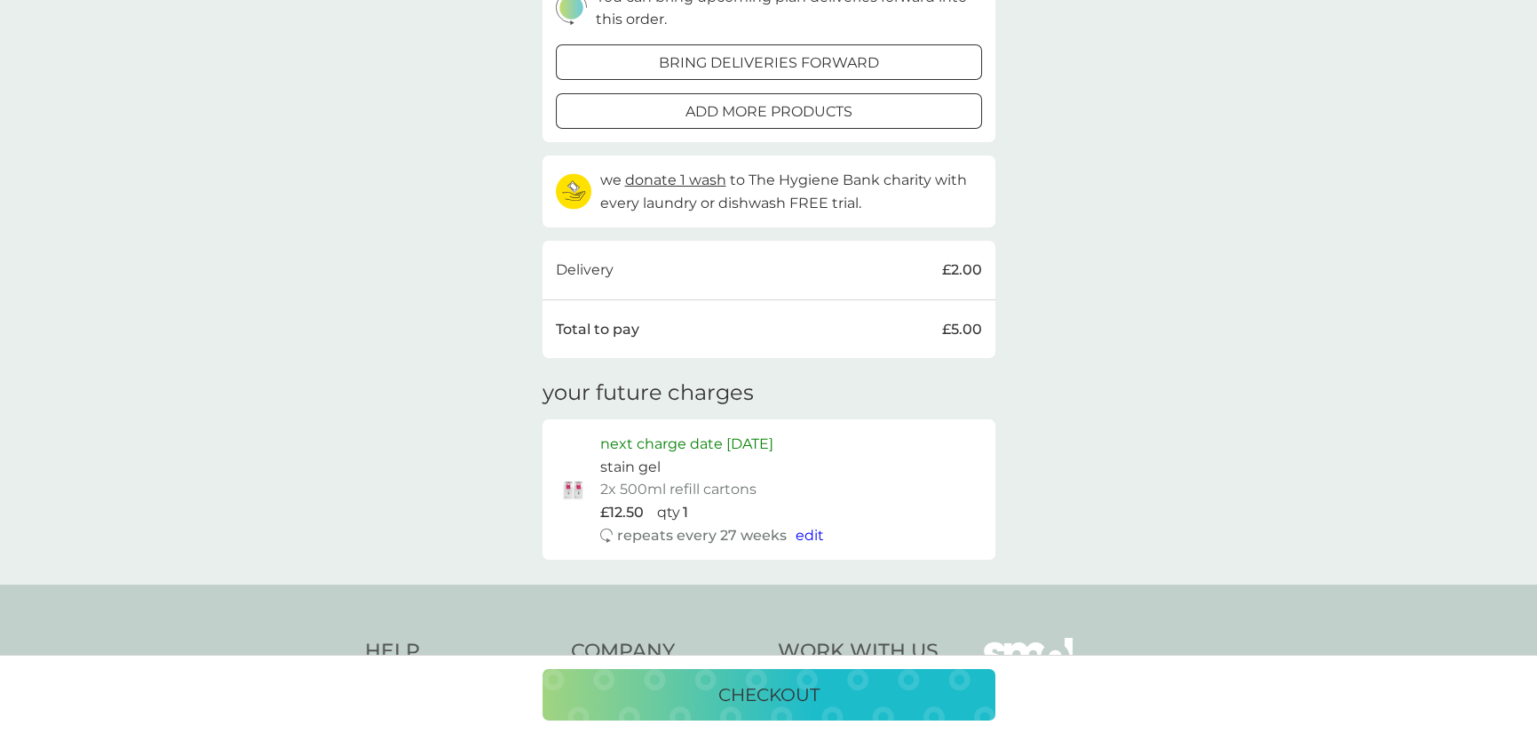
scroll to position [444, 0]
